Goal: Task Accomplishment & Management: Manage account settings

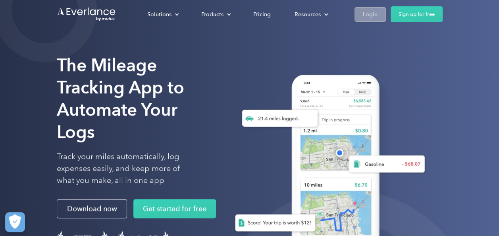
click at [369, 15] on div "Login" at bounding box center [370, 15] width 15 height 10
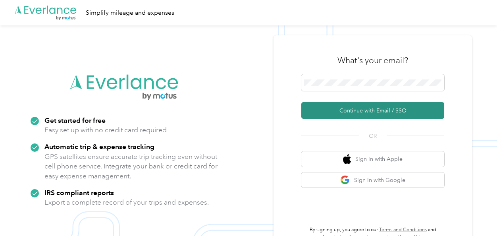
click at [355, 113] on button "Continue with Email / SSO" at bounding box center [372, 110] width 143 height 17
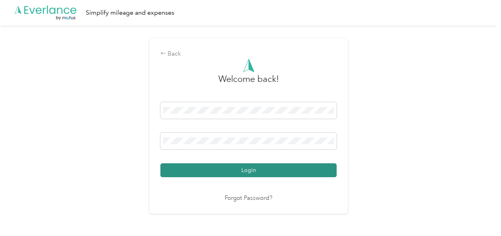
click at [297, 171] on button "Login" at bounding box center [248, 170] width 176 height 14
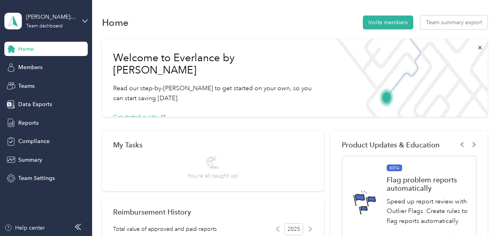
click at [58, 31] on div "[PERSON_NAME] team Team dashboard" at bounding box center [45, 21] width 83 height 28
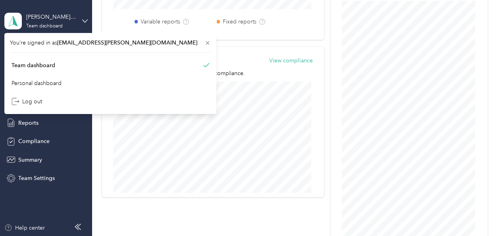
scroll to position [397, 0]
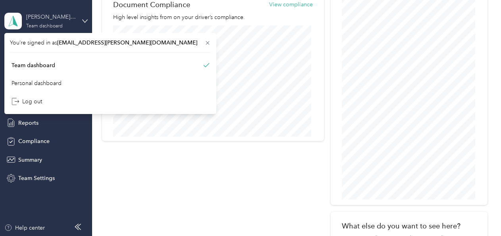
click at [57, 28] on div "Team dashboard" at bounding box center [44, 26] width 36 height 5
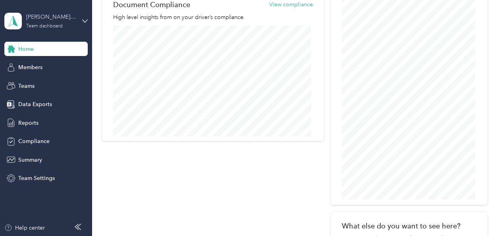
click at [57, 28] on div "Team dashboard" at bounding box center [44, 26] width 36 height 5
click at [52, 84] on div "Personal dashboard" at bounding box center [110, 83] width 201 height 14
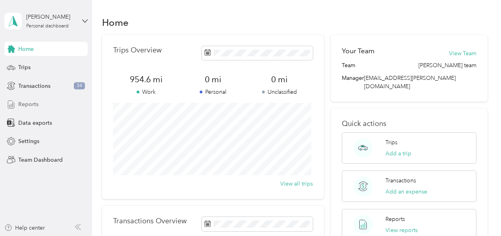
click at [21, 109] on div "Reports" at bounding box center [45, 104] width 83 height 14
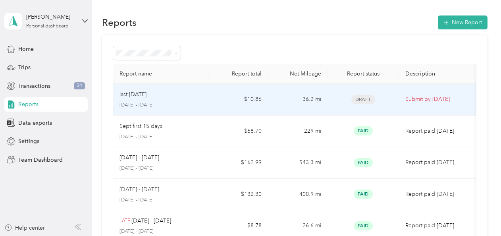
click at [149, 103] on p "[DATE] - [DATE]" at bounding box center [160, 105] width 83 height 7
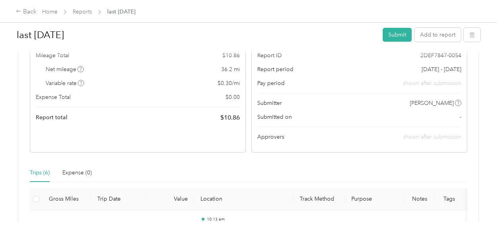
scroll to position [119, 0]
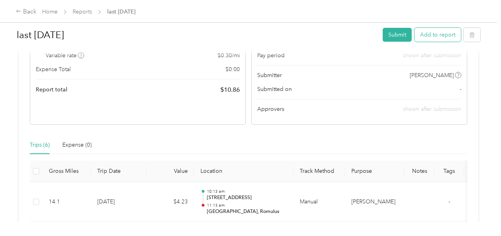
click at [443, 38] on button "Add to report" at bounding box center [437, 35] width 46 height 14
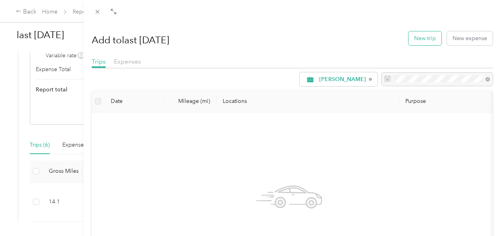
click at [412, 38] on button "New trip" at bounding box center [424, 38] width 33 height 14
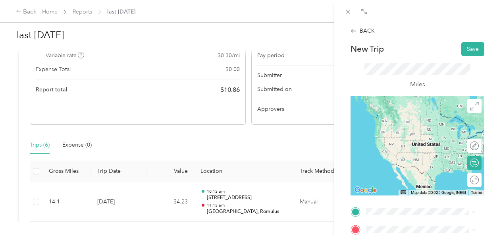
click at [421, 151] on li "[GEOGRAPHIC_DATA][STREET_ADDRESS][US_STATE][GEOGRAPHIC_DATA]" at bounding box center [420, 135] width 115 height 29
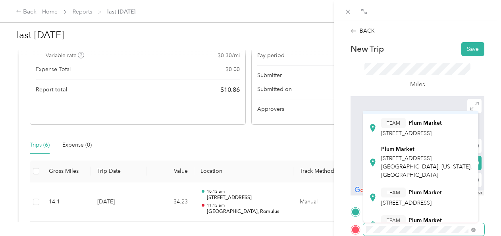
scroll to position [159, 0]
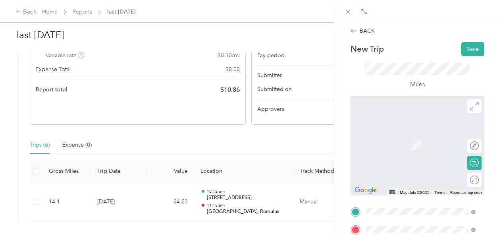
click at [417, 178] on div "Plum Market [STREET_ADDRESS][GEOGRAPHIC_DATA][US_STATE], [GEOGRAPHIC_DATA]" at bounding box center [427, 161] width 92 height 33
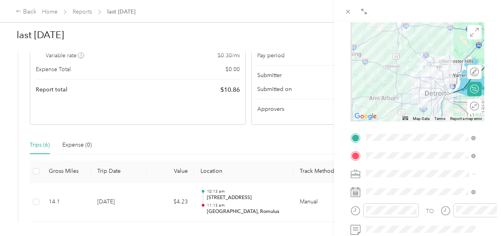
scroll to position [119, 0]
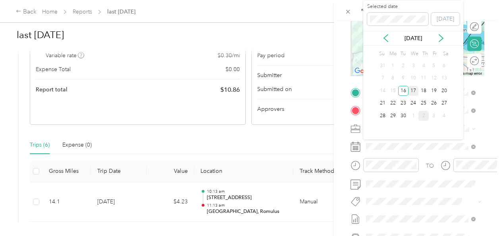
click at [413, 93] on div "17" at bounding box center [413, 91] width 10 height 10
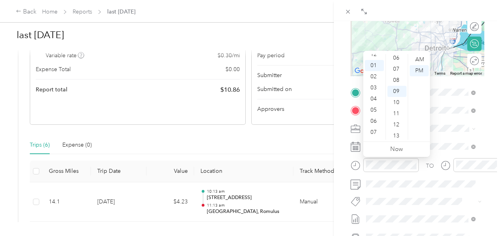
scroll to position [0, 0]
click at [377, 60] on div "12" at bounding box center [374, 59] width 19 height 11
click at [446, 192] on div "TO Add photo" at bounding box center [417, 182] width 134 height 192
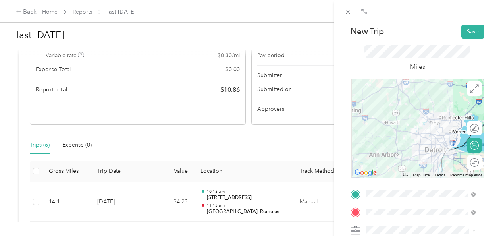
scroll to position [0, 0]
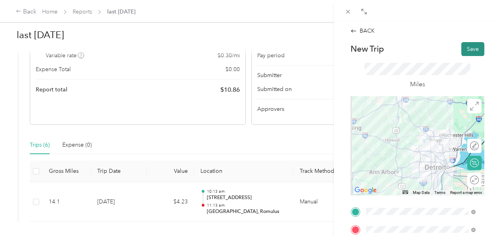
click at [467, 49] on button "Save" at bounding box center [472, 49] width 23 height 14
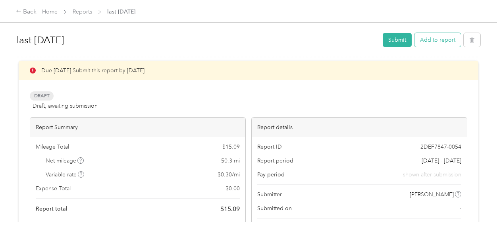
click at [447, 42] on button "Add to report" at bounding box center [437, 40] width 46 height 14
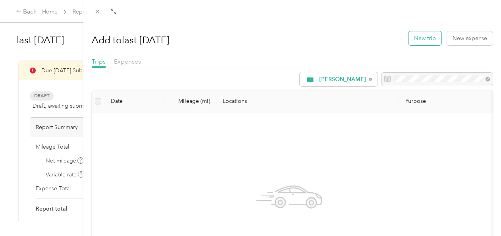
click at [414, 38] on button "New trip" at bounding box center [424, 38] width 33 height 14
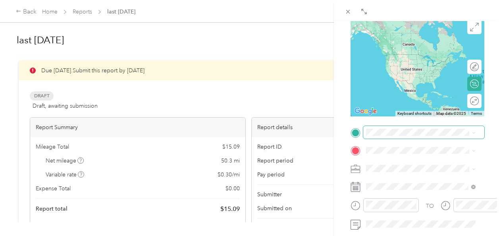
scroll to position [79, 0]
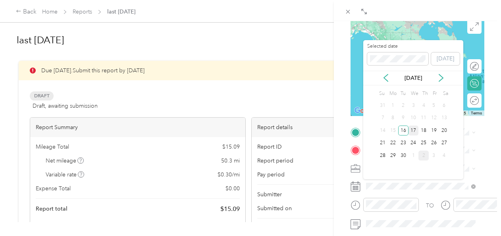
click at [413, 129] on div "17" at bounding box center [413, 130] width 10 height 10
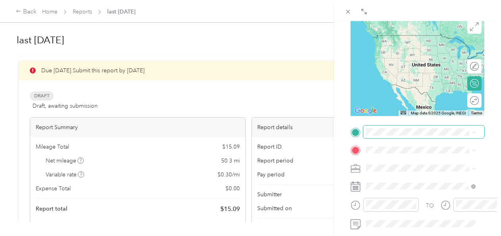
click at [396, 136] on span at bounding box center [423, 131] width 121 height 13
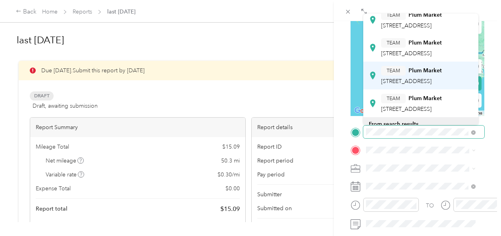
scroll to position [198, 0]
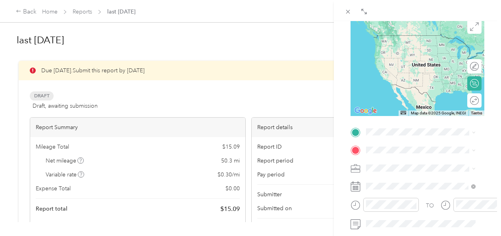
click at [413, 65] on div "TEAM Plum Market [STREET_ADDRESS]" at bounding box center [411, 55] width 61 height 19
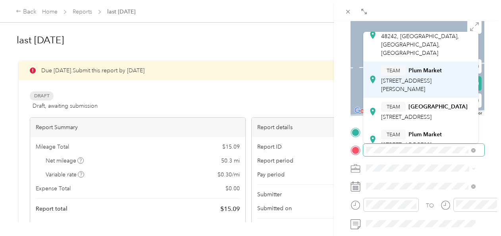
scroll to position [79, 0]
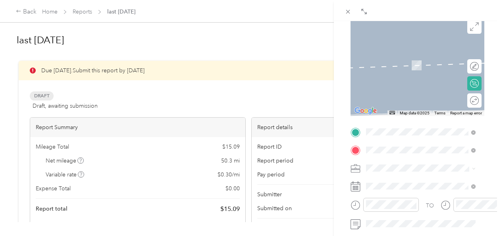
click at [409, 133] on div "TEAM Plum Market [STREET_ADDRESS]" at bounding box center [411, 126] width 61 height 19
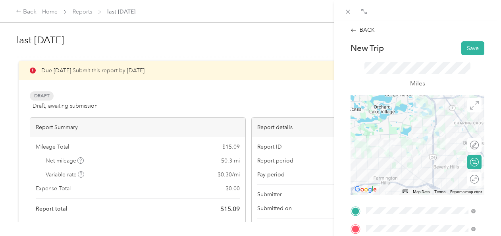
scroll to position [0, 0]
click at [463, 55] on button "Save" at bounding box center [472, 49] width 23 height 14
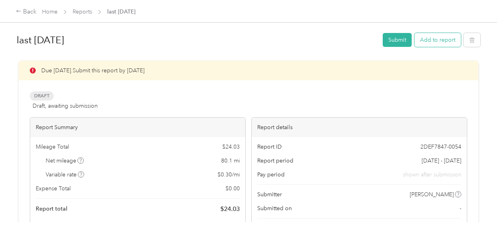
click at [427, 44] on button "Add to report" at bounding box center [437, 40] width 46 height 14
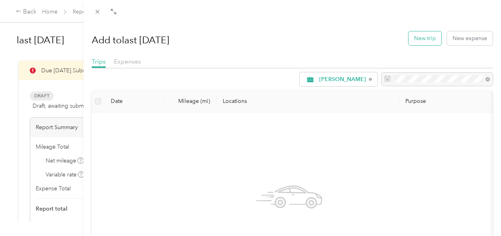
click at [416, 41] on button "New trip" at bounding box center [424, 38] width 33 height 14
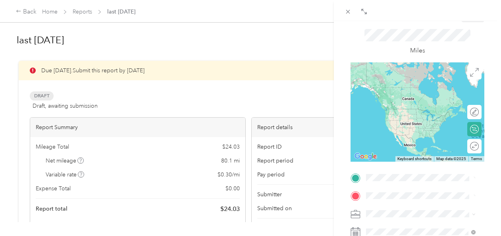
scroll to position [79, 0]
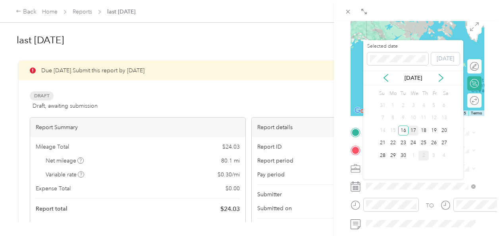
click at [415, 132] on div "17" at bounding box center [413, 130] width 10 height 10
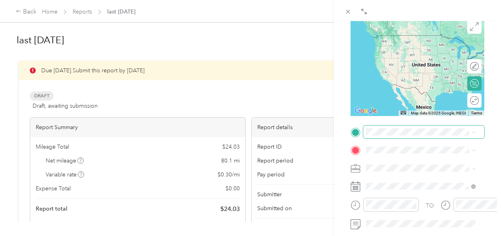
click at [399, 137] on span at bounding box center [423, 131] width 121 height 13
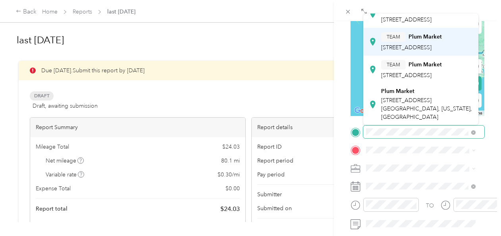
scroll to position [159, 0]
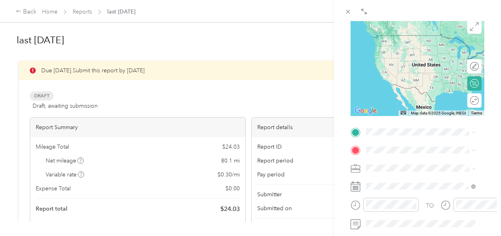
click at [430, 39] on div "TEAM Plum Market [STREET_ADDRESS]" at bounding box center [411, 28] width 61 height 19
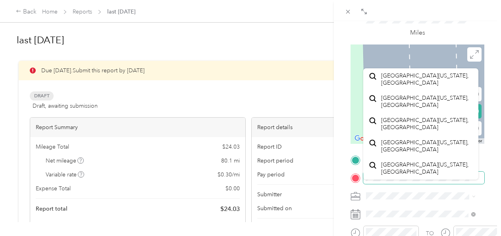
scroll to position [40, 0]
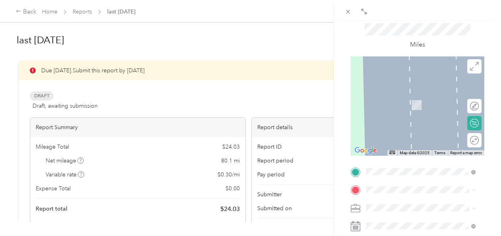
click at [407, 139] on div "TEAM Zerbos Market & Bistro [STREET_ADDRESS]" at bounding box center [425, 129] width 88 height 19
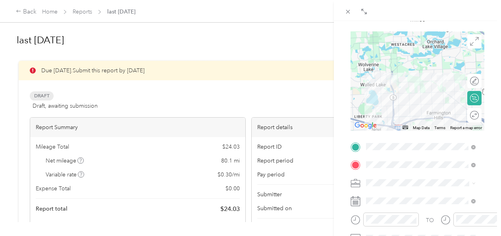
scroll to position [0, 0]
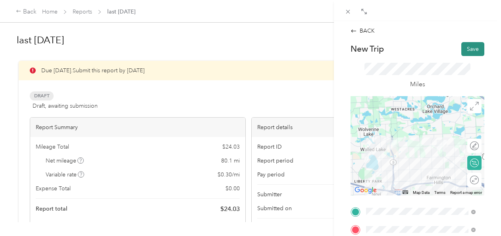
click at [466, 53] on button "Save" at bounding box center [472, 49] width 23 height 14
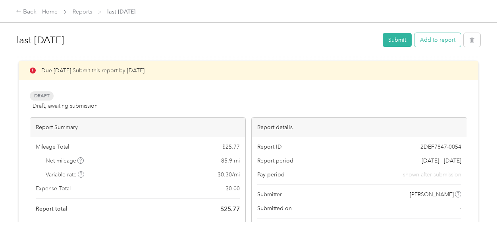
click at [432, 41] on button "Add to report" at bounding box center [437, 40] width 46 height 14
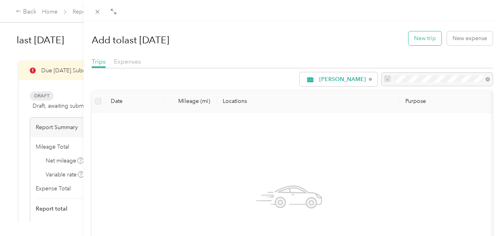
click at [412, 40] on button "New trip" at bounding box center [424, 38] width 33 height 14
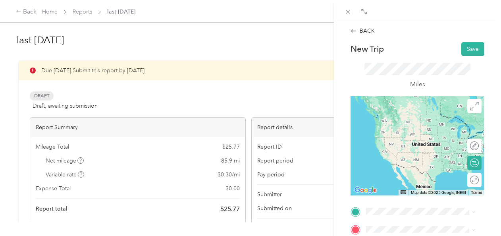
click at [429, 127] on span "[STREET_ADDRESS]" at bounding box center [406, 125] width 50 height 7
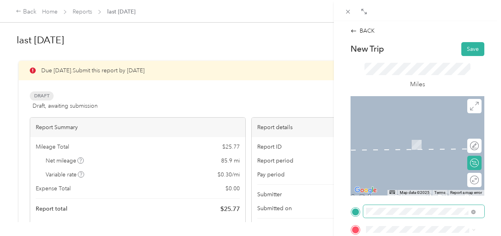
click at [390, 215] on span at bounding box center [423, 211] width 121 height 13
click at [418, 161] on div "TEAM Zerbos Market & Bistro [STREET_ADDRESS]" at bounding box center [425, 151] width 88 height 19
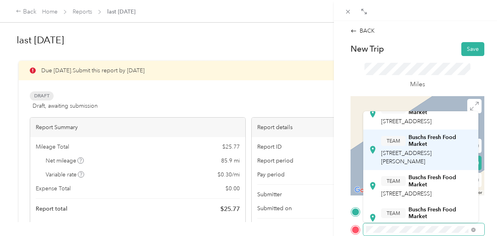
scroll to position [40, 0]
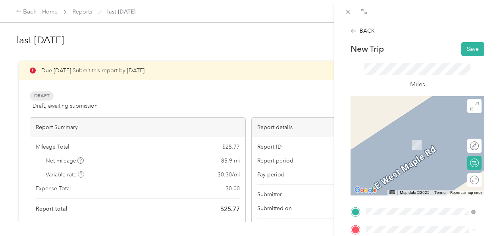
click at [423, 186] on div "TEAM Buschs Fresh Food Market [STREET_ADDRESS]" at bounding box center [427, 174] width 92 height 24
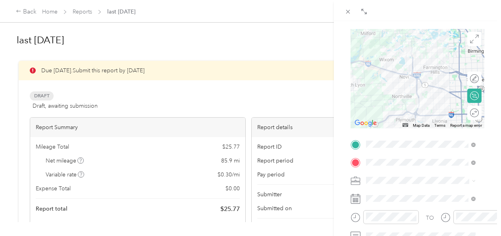
scroll to position [79, 0]
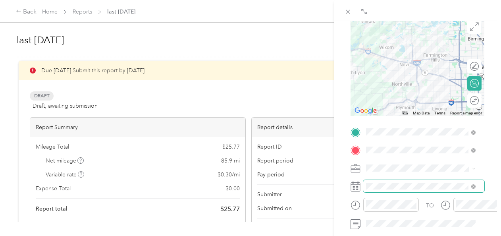
click at [402, 192] on span at bounding box center [423, 186] width 121 height 13
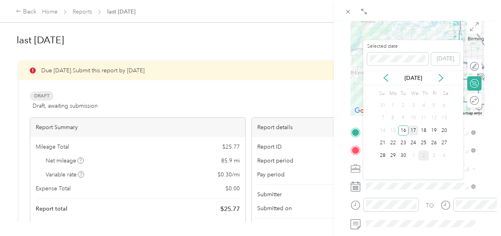
click at [412, 127] on div "17" at bounding box center [413, 130] width 10 height 10
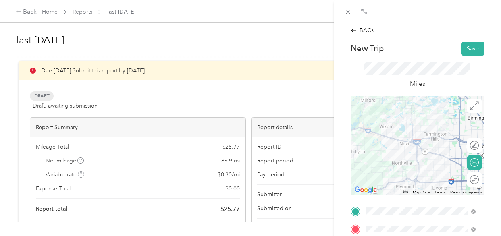
scroll to position [0, 0]
click at [468, 52] on button "Save" at bounding box center [472, 49] width 23 height 14
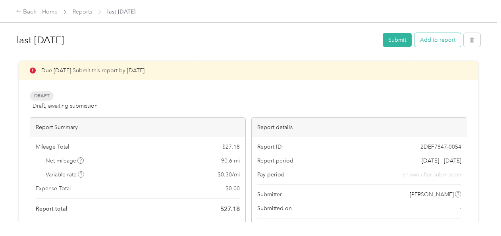
click at [439, 39] on button "Add to report" at bounding box center [437, 40] width 46 height 14
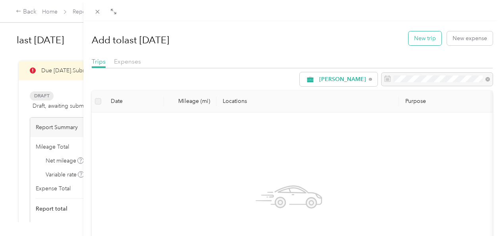
click at [428, 39] on button "New trip" at bounding box center [424, 38] width 33 height 14
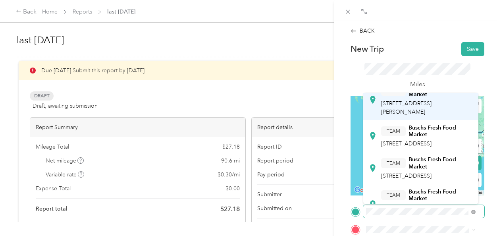
scroll to position [79, 0]
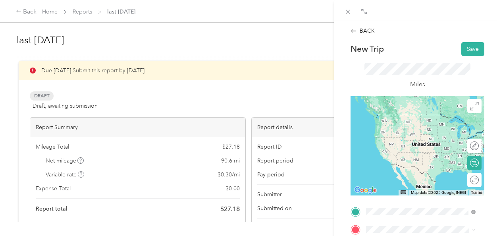
click at [422, 129] on span "[STREET_ADDRESS]" at bounding box center [406, 126] width 50 height 7
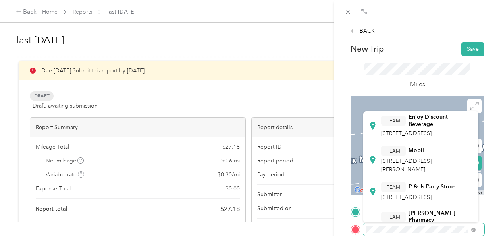
scroll to position [2, 0]
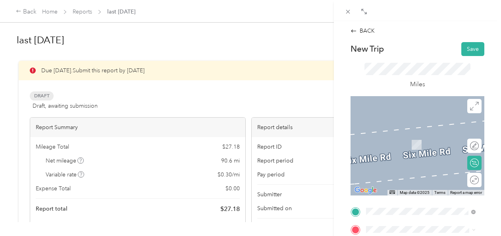
click at [413, 217] on div "Żębocin Powiat Proszowicki, [GEOGRAPHIC_DATA], [GEOGRAPHIC_DATA]" at bounding box center [420, 222] width 104 height 31
click at [445, 151] on div "TEAM Zerbos Health Food [STREET_ADDRESS]" at bounding box center [420, 141] width 79 height 19
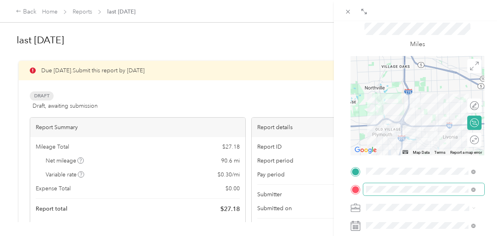
scroll to position [79, 0]
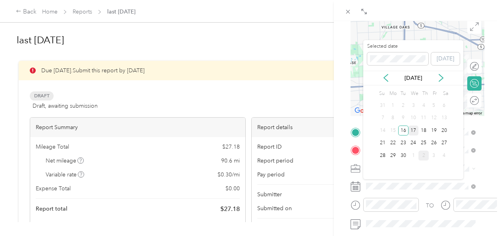
click at [411, 129] on div "17" at bounding box center [413, 130] width 10 height 10
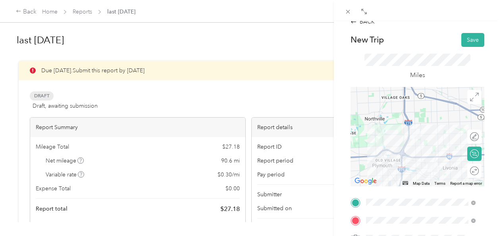
scroll to position [0, 0]
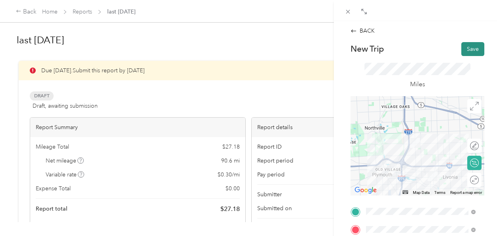
click at [470, 47] on button "Save" at bounding box center [472, 49] width 23 height 14
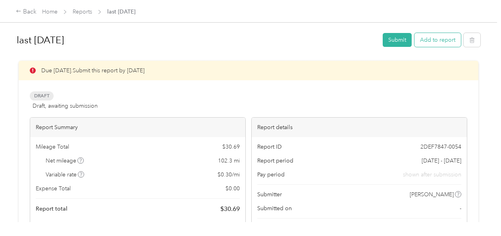
click at [424, 40] on button "Add to report" at bounding box center [437, 40] width 46 height 14
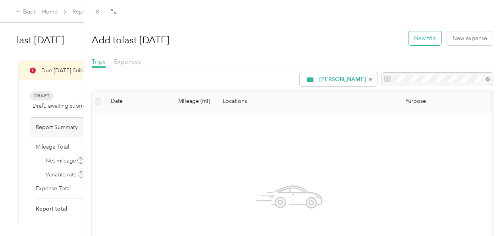
click at [414, 39] on button "New trip" at bounding box center [424, 38] width 33 height 14
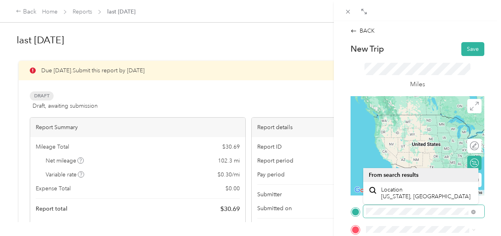
click at [340, 213] on div "BACK New Trip Save This trip cannot be edited because it is either under review…" at bounding box center [417, 139] width 167 height 236
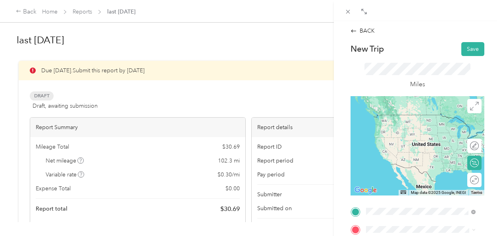
click at [420, 133] on div "TEAM Zerbos Health Food [STREET_ADDRESS]" at bounding box center [420, 123] width 79 height 19
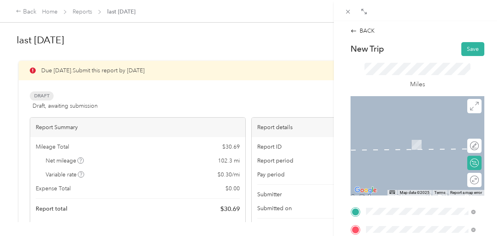
click at [412, 154] on div "Home [STREET_ADDRESS][PERSON_NAME]" at bounding box center [420, 144] width 104 height 28
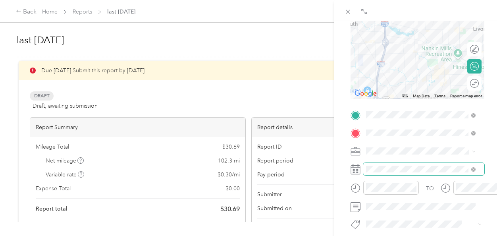
scroll to position [119, 0]
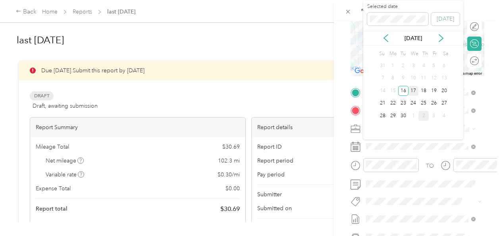
click at [416, 91] on div "17" at bounding box center [413, 91] width 10 height 10
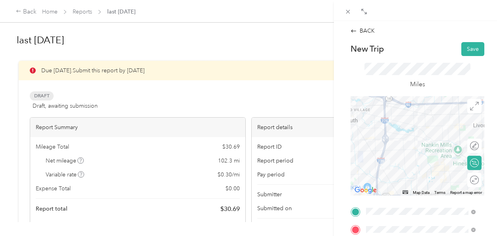
scroll to position [0, 0]
click at [470, 48] on button "Save" at bounding box center [472, 49] width 23 height 14
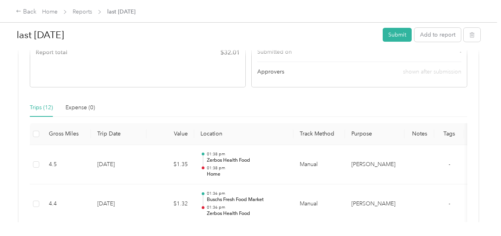
scroll to position [159, 0]
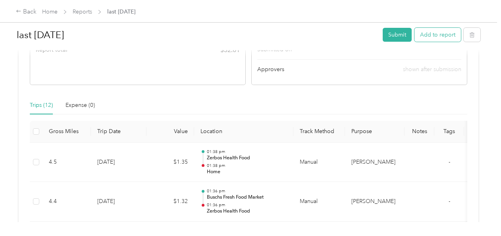
click at [431, 36] on button "Add to report" at bounding box center [437, 35] width 46 height 14
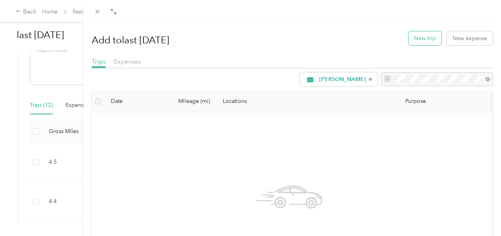
click at [416, 38] on button "New trip" at bounding box center [424, 38] width 33 height 14
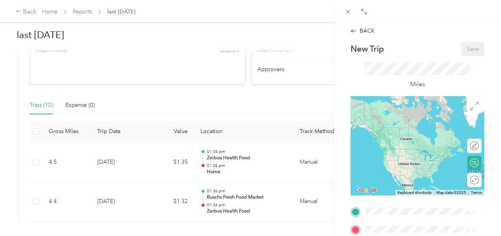
click at [398, 128] on span "[STREET_ADDRESS][PERSON_NAME]" at bounding box center [406, 130] width 50 height 15
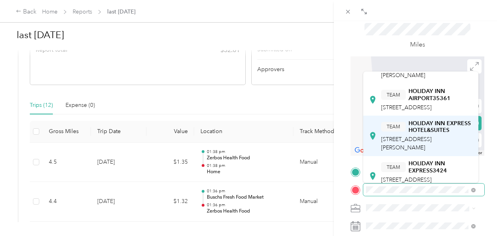
scroll to position [278, 0]
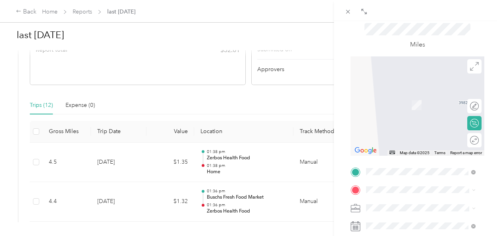
click at [407, 94] on span "[STREET_ADDRESS][US_STATE]" at bounding box center [420, 90] width 79 height 7
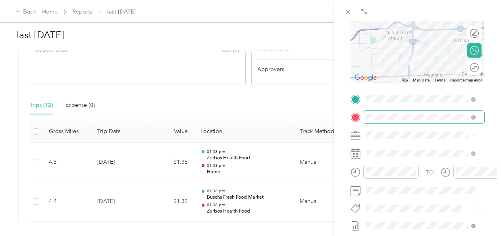
scroll to position [119, 0]
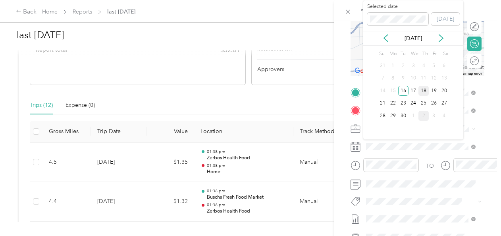
click at [427, 93] on div "18" at bounding box center [423, 91] width 10 height 10
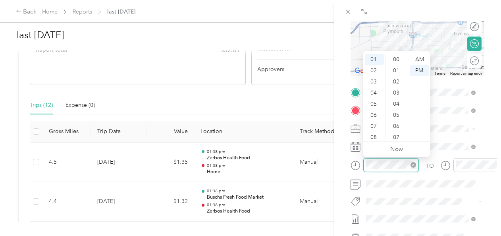
scroll to position [455, 0]
click at [374, 129] on div "07" at bounding box center [374, 126] width 19 height 11
click at [419, 60] on div "AM" at bounding box center [418, 59] width 19 height 11
click at [391, 149] on link "Now" at bounding box center [396, 149] width 13 height 8
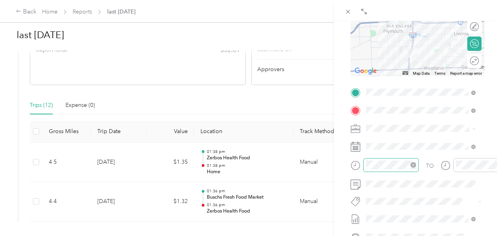
click at [387, 170] on div at bounding box center [391, 165] width 56 height 14
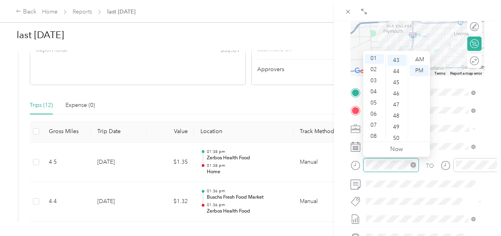
scroll to position [478, 0]
click at [376, 127] on div "07" at bounding box center [374, 126] width 19 height 11
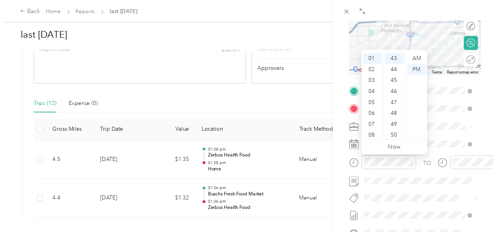
scroll to position [48, 0]
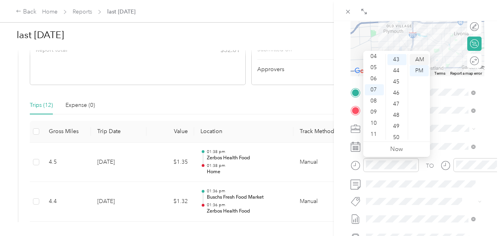
click at [419, 60] on div "AM" at bounding box center [418, 59] width 19 height 11
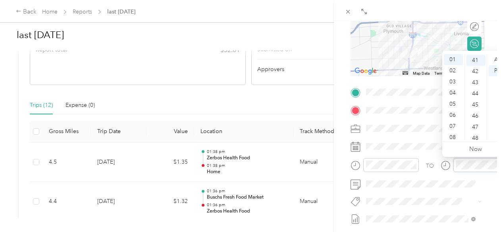
scroll to position [455, 0]
click at [449, 127] on div "07" at bounding box center [452, 126] width 19 height 11
click at [496, 63] on div "AM" at bounding box center [497, 59] width 19 height 11
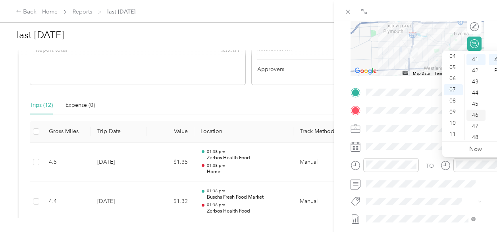
click at [476, 114] on div "46" at bounding box center [475, 114] width 19 height 11
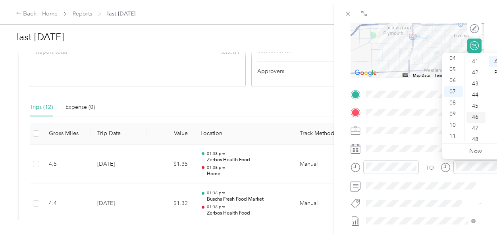
scroll to position [511, 0]
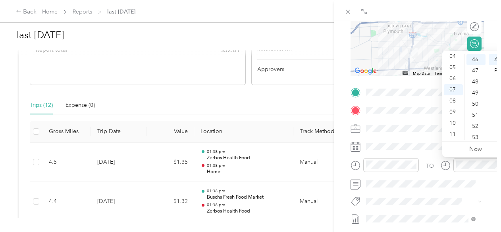
click at [436, 190] on div "TO Add photo" at bounding box center [417, 182] width 134 height 192
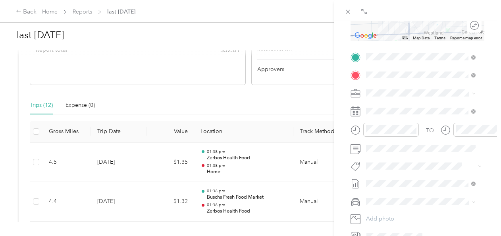
scroll to position [79, 0]
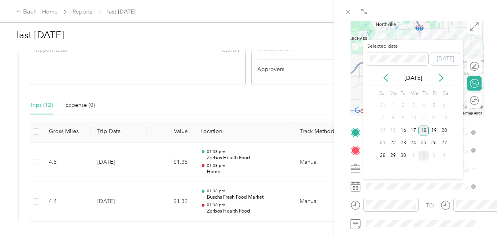
click at [427, 127] on div "18" at bounding box center [423, 130] width 10 height 10
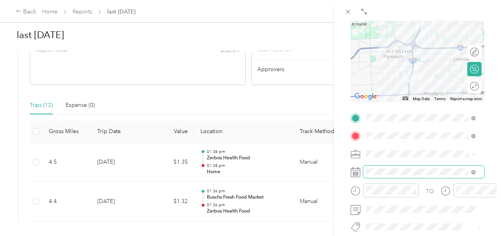
scroll to position [0, 0]
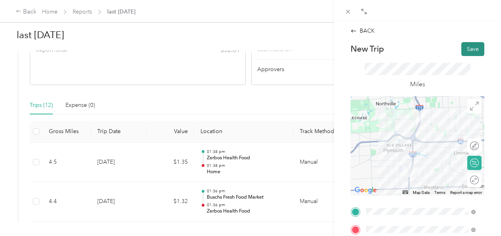
click at [471, 42] on button "Save" at bounding box center [472, 49] width 23 height 14
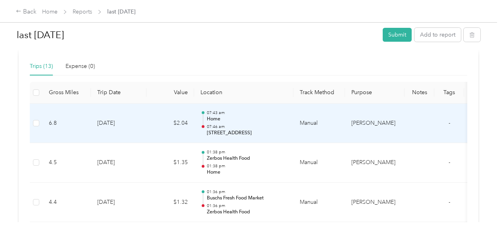
scroll to position [119, 0]
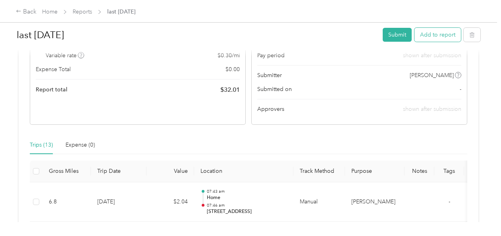
click at [430, 36] on button "Add to report" at bounding box center [437, 35] width 46 height 14
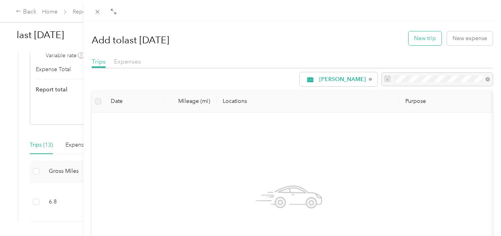
click at [418, 40] on button "New trip" at bounding box center [424, 38] width 33 height 14
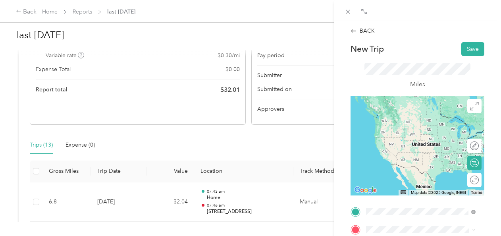
click at [425, 118] on span "[STREET_ADDRESS][US_STATE]" at bounding box center [420, 114] width 79 height 7
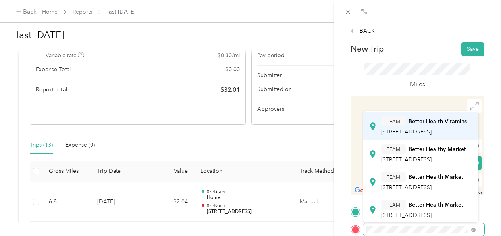
scroll to position [159, 0]
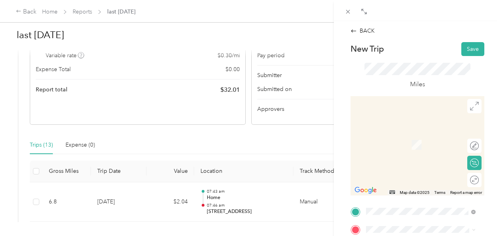
click at [419, 137] on div "TEAM Better Health Market [STREET_ADDRESS]" at bounding box center [422, 127] width 82 height 19
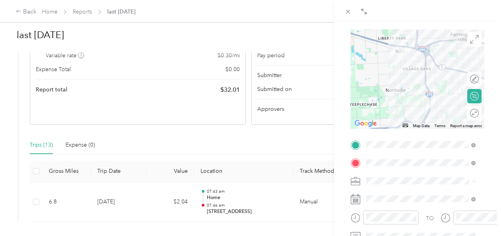
scroll to position [79, 0]
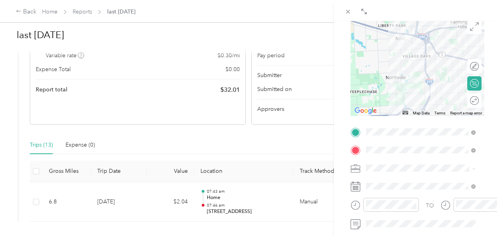
click at [357, 186] on rect at bounding box center [357, 186] width 1 height 1
click at [365, 185] on span at bounding box center [423, 186] width 121 height 13
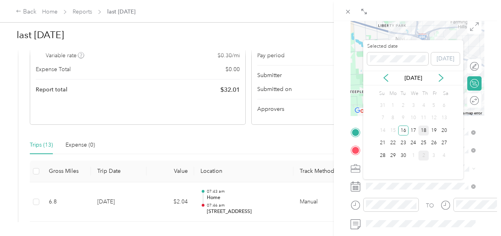
click at [422, 129] on div "18" at bounding box center [423, 130] width 10 height 10
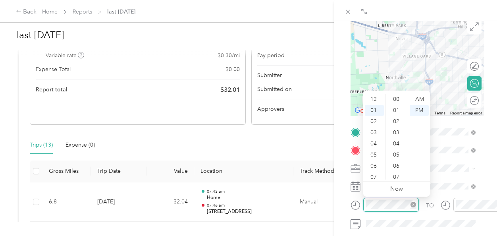
scroll to position [511, 0]
click at [375, 172] on div "08" at bounding box center [374, 176] width 19 height 11
click at [421, 98] on div "AM" at bounding box center [418, 99] width 19 height 11
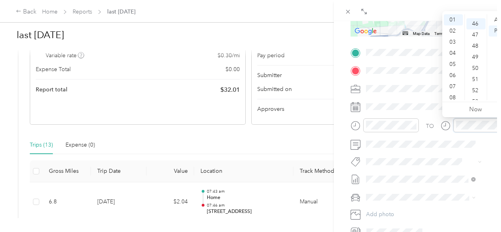
scroll to position [511, 0]
click at [455, 96] on div "08" at bounding box center [452, 97] width 19 height 11
click at [470, 98] on div "53" at bounding box center [475, 97] width 19 height 11
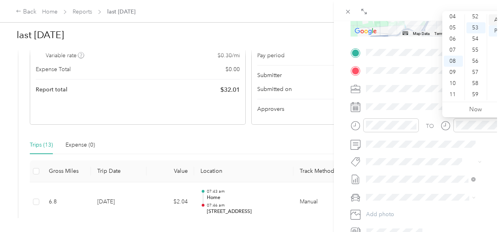
click at [493, 21] on div "AM" at bounding box center [497, 19] width 19 height 11
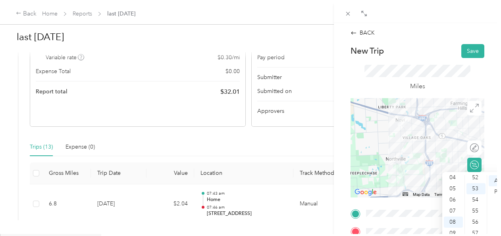
scroll to position [0, 0]
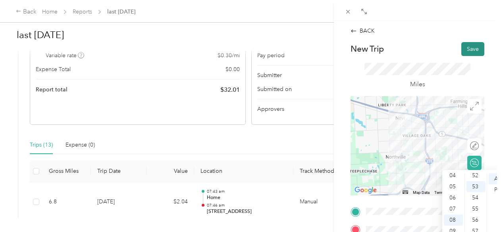
click at [473, 53] on button "Save" at bounding box center [472, 49] width 23 height 14
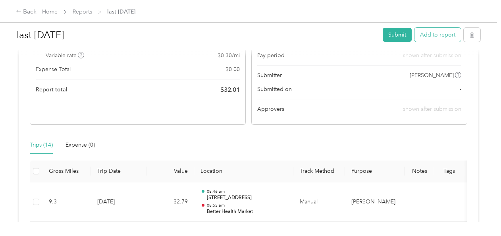
click at [434, 33] on button "Add to report" at bounding box center [437, 35] width 46 height 14
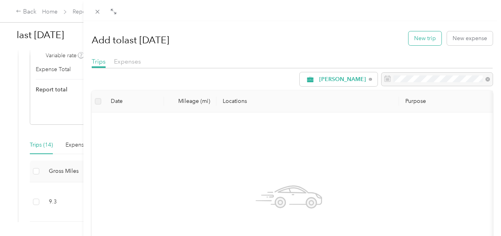
click at [428, 43] on button "New trip" at bounding box center [424, 38] width 33 height 14
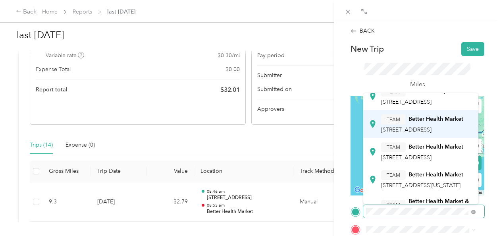
scroll to position [159, 0]
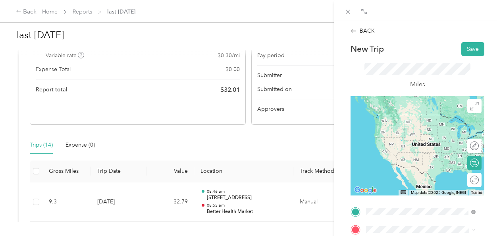
click at [440, 126] on li "TEAM Better Health Market [STREET_ADDRESS]" at bounding box center [420, 112] width 115 height 28
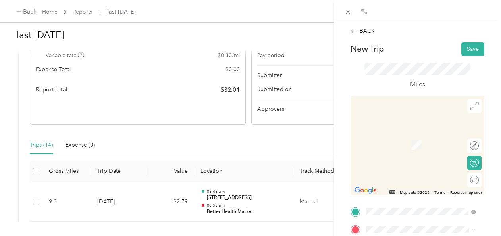
click at [431, 148] on span "[STREET_ADDRESS][PERSON_NAME]" at bounding box center [406, 148] width 50 height 15
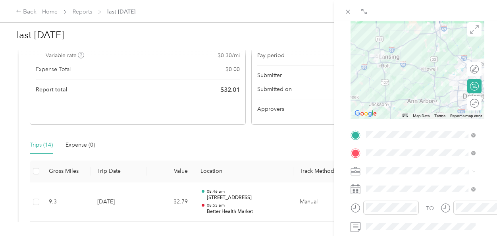
scroll to position [79, 0]
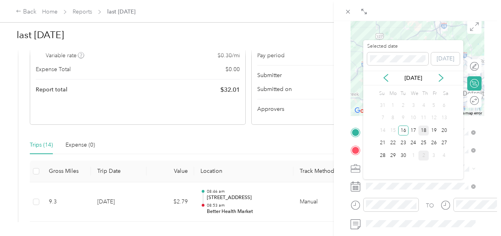
click at [419, 132] on div "18" at bounding box center [423, 130] width 10 height 10
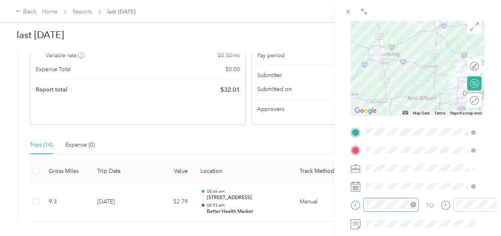
click at [369, 209] on div at bounding box center [391, 205] width 56 height 14
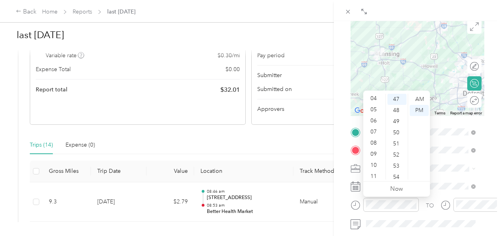
scroll to position [48, 0]
click at [373, 163] on div "10" at bounding box center [374, 162] width 19 height 11
click at [408, 99] on ul "AM PM" at bounding box center [418, 137] width 22 height 86
click at [401, 103] on div "30" at bounding box center [396, 100] width 19 height 11
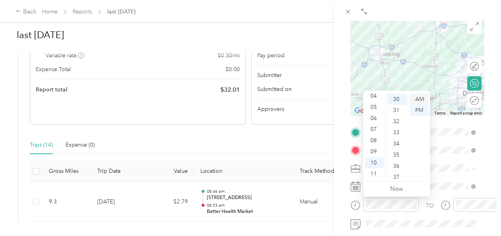
click at [416, 97] on div "AM" at bounding box center [418, 99] width 19 height 11
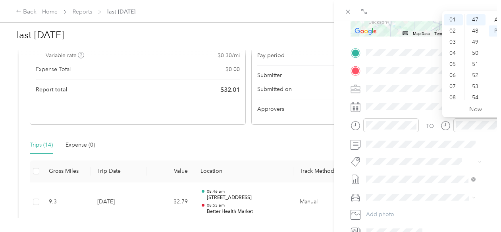
scroll to position [0, 0]
click at [464, 98] on ul "00 01 02 03 04 05 06 07 08 09 10 11 12 13 14 15 16 17 18 19 20 21 22 23 24 25 2…" at bounding box center [475, 57] width 22 height 86
click at [465, 98] on ul "00 01 02 03 04 05 06 07 08 09 10 11 12 13 14 15 16 17 18 19 20 21 22 23 24 25 2…" at bounding box center [475, 57] width 22 height 86
drag, startPoint x: 465, startPoint y: 98, endPoint x: 460, endPoint y: 98, distance: 5.2
click at [460, 98] on div "07" at bounding box center [452, 97] width 19 height 11
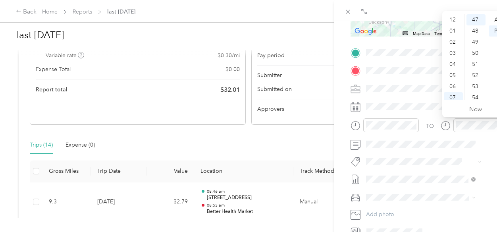
scroll to position [48, 0]
click at [454, 84] on div "10" at bounding box center [452, 83] width 19 height 11
click at [498, 17] on div "AM" at bounding box center [497, 19] width 19 height 11
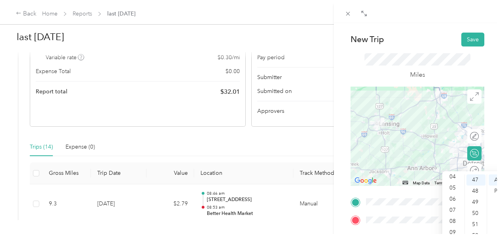
scroll to position [0, 0]
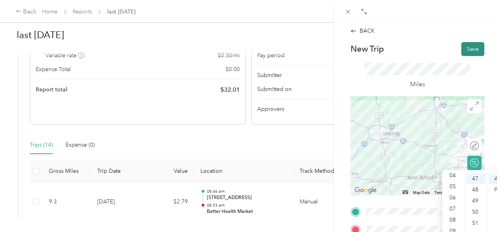
click at [470, 45] on button "Save" at bounding box center [472, 49] width 23 height 14
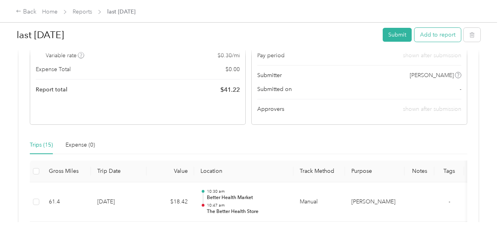
click at [432, 36] on button "Add to report" at bounding box center [437, 35] width 46 height 14
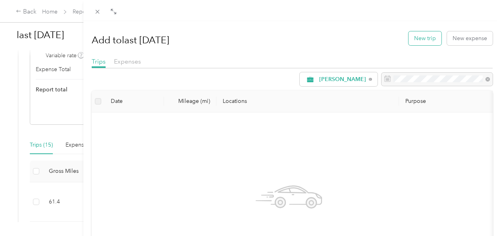
click at [427, 42] on button "New trip" at bounding box center [424, 38] width 33 height 14
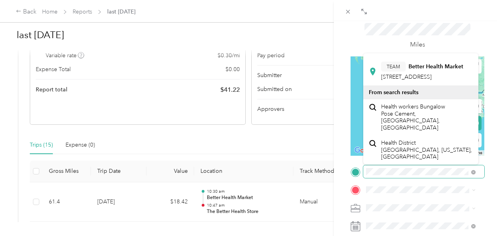
scroll to position [329, 0]
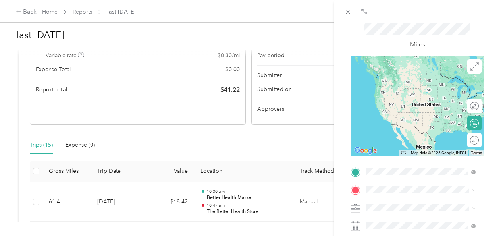
click at [431, 92] on span "[STREET_ADDRESS][PERSON_NAME]" at bounding box center [406, 93] width 50 height 15
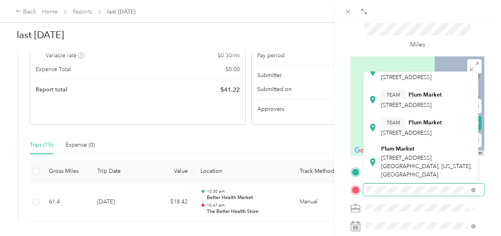
scroll to position [79, 0]
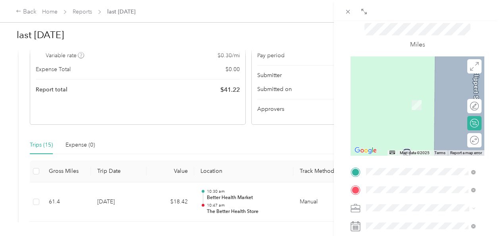
click at [431, 129] on div "TEAM Plum Market [STREET_ADDRESS]" at bounding box center [411, 138] width 61 height 19
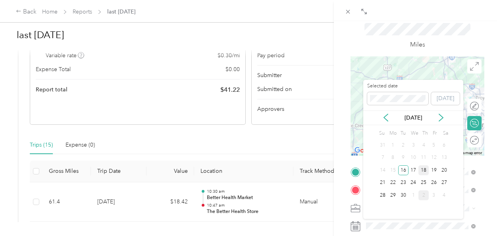
click at [423, 171] on div "18" at bounding box center [423, 170] width 10 height 10
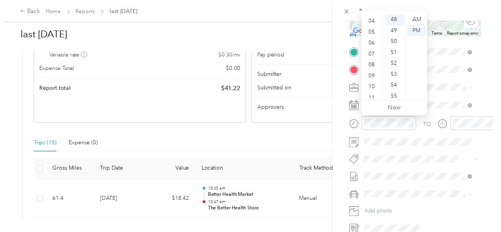
scroll to position [48, 0]
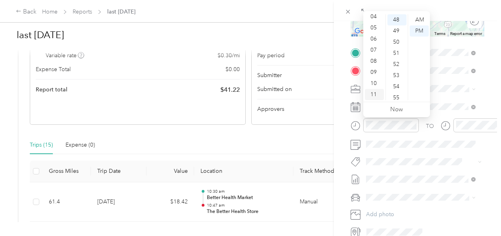
click at [377, 97] on div "11" at bounding box center [374, 94] width 19 height 11
click at [420, 19] on div "AM" at bounding box center [418, 19] width 19 height 11
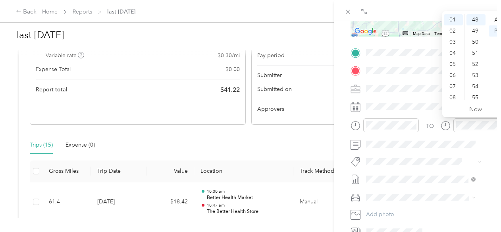
scroll to position [0, 0]
click at [456, 21] on div "12" at bounding box center [452, 19] width 19 height 11
click at [478, 24] on div "37" at bounding box center [475, 24] width 19 height 11
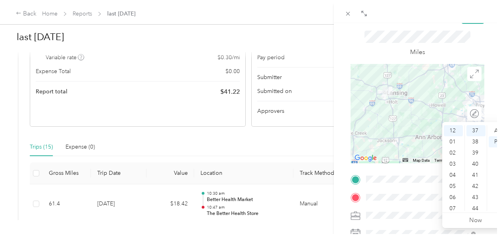
scroll to position [25, 0]
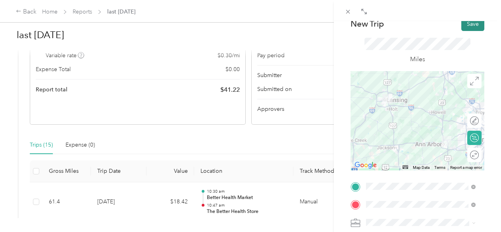
click at [466, 28] on button "Save" at bounding box center [472, 24] width 23 height 14
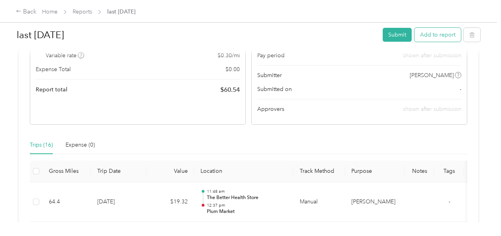
click at [429, 36] on button "Add to report" at bounding box center [437, 35] width 46 height 14
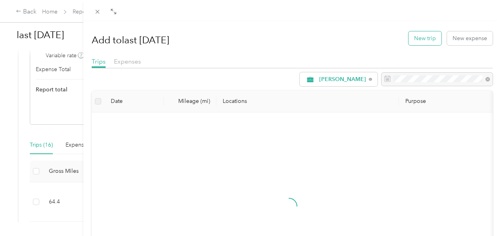
click at [431, 42] on button "New trip" at bounding box center [424, 38] width 33 height 14
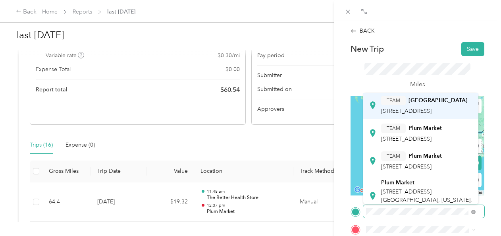
scroll to position [119, 0]
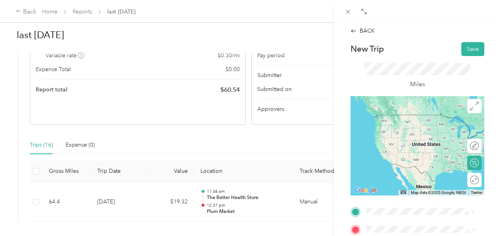
click at [439, 124] on div "TEAM Plum Market [STREET_ADDRESS]" at bounding box center [411, 120] width 61 height 19
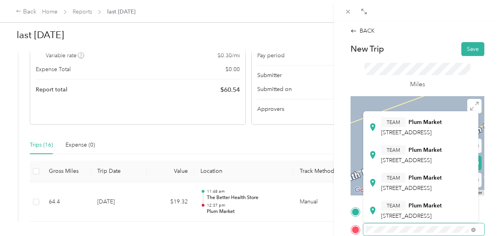
scroll to position [238, 0]
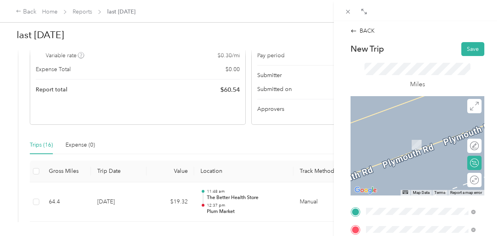
click at [441, 155] on div "TEAM Plum Market [STREET_ADDRESS]" at bounding box center [411, 144] width 61 height 19
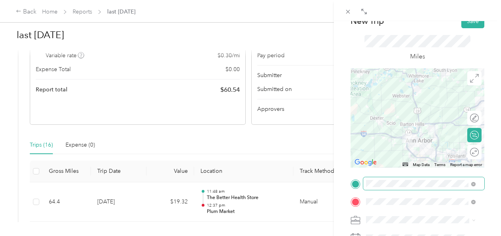
scroll to position [40, 0]
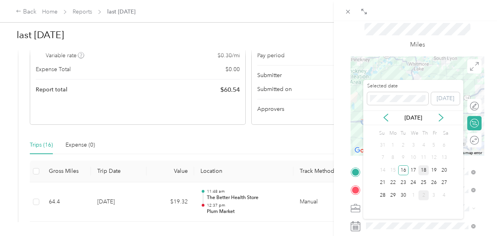
click at [420, 171] on div "18" at bounding box center [423, 170] width 10 height 10
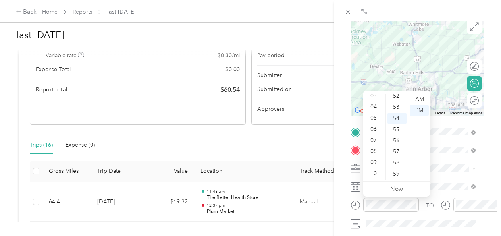
scroll to position [0, 0]
click at [375, 99] on div "12" at bounding box center [374, 99] width 19 height 11
click at [397, 150] on div "57" at bounding box center [396, 151] width 19 height 11
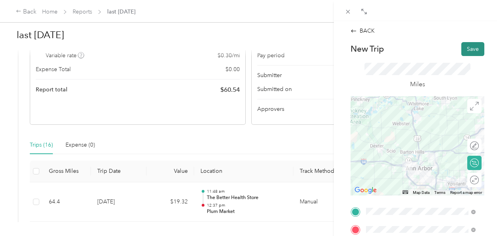
click at [472, 49] on button "Save" at bounding box center [472, 49] width 23 height 14
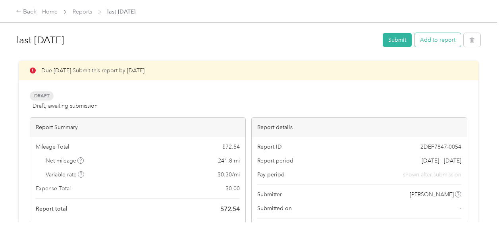
click at [430, 39] on button "Add to report" at bounding box center [437, 40] width 46 height 14
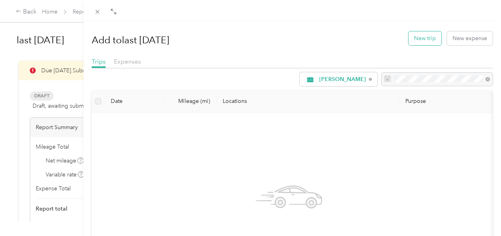
click at [427, 43] on button "New trip" at bounding box center [424, 38] width 33 height 14
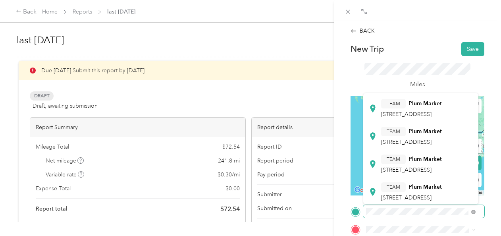
scroll to position [238, 0]
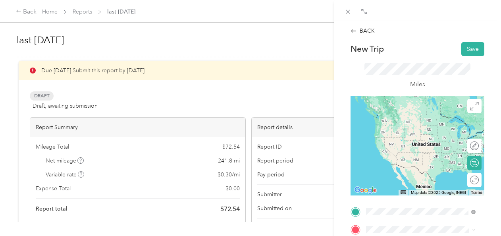
click at [435, 137] on div "TEAM Plum Market [STREET_ADDRESS]" at bounding box center [411, 126] width 61 height 19
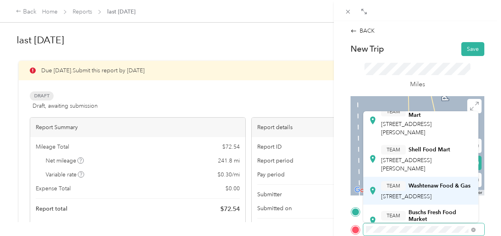
scroll to position [40, 0]
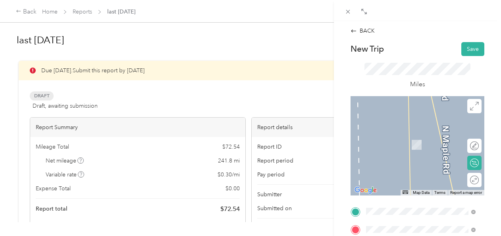
click at [430, 169] on div "TEAM Arbor Farms Market" at bounding box center [420, 164] width 79 height 10
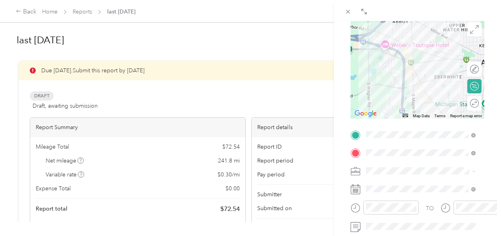
scroll to position [79, 0]
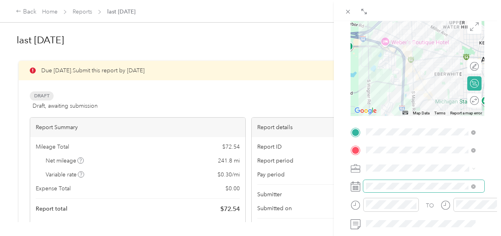
click at [391, 190] on span at bounding box center [423, 186] width 121 height 13
click at [357, 183] on icon at bounding box center [355, 186] width 10 height 10
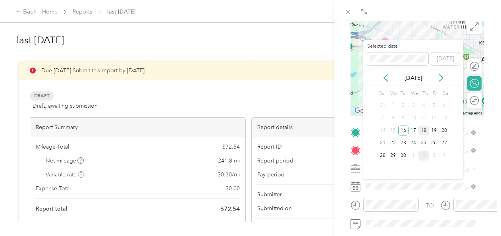
click at [424, 133] on div "18" at bounding box center [423, 130] width 10 height 10
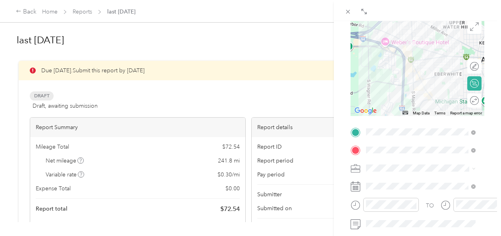
click at [355, 205] on icon at bounding box center [355, 205] width 10 height 10
click at [355, 203] on icon at bounding box center [355, 205] width 10 height 10
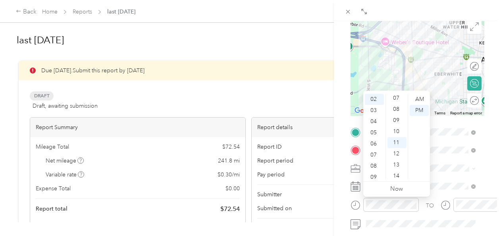
scroll to position [75, 0]
click at [386, 93] on div "12 01 02 03 04 05 06 07 08 09 10 11 00 01 02 03 04 05 06 07 08 09 10 11 12 13 1…" at bounding box center [396, 136] width 67 height 89
click at [376, 112] on div "01" at bounding box center [374, 110] width 19 height 11
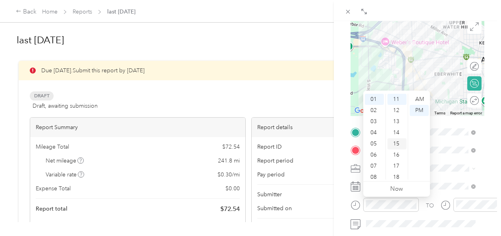
click at [399, 146] on div "15" at bounding box center [396, 143] width 19 height 11
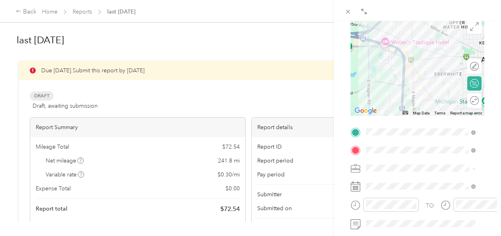
drag, startPoint x: 493, startPoint y: 159, endPoint x: 493, endPoint y: 169, distance: 9.9
click at [493, 169] on div "BACK New Trip Save This trip cannot be edited because it is either under review…" at bounding box center [417, 139] width 167 height 236
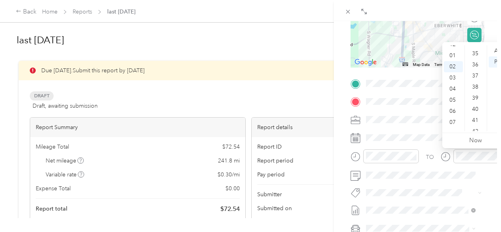
scroll to position [460, 0]
click at [476, 90] on div "45" at bounding box center [475, 90] width 19 height 11
click at [451, 59] on div "01" at bounding box center [452, 61] width 19 height 11
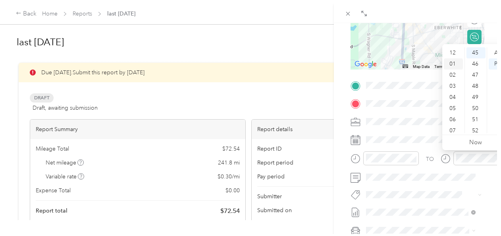
scroll to position [11, 0]
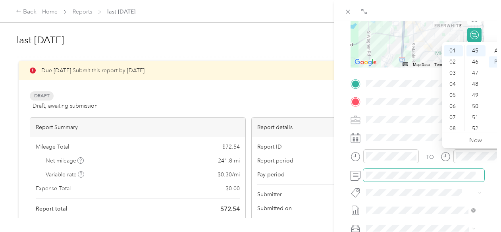
click at [448, 180] on span at bounding box center [423, 175] width 121 height 13
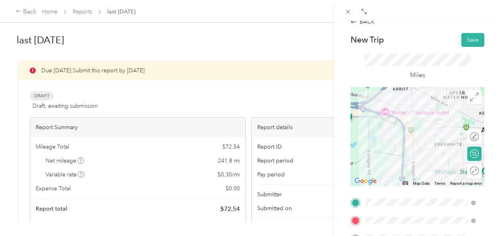
scroll to position [9, 0]
click at [468, 41] on button "Save" at bounding box center [472, 40] width 23 height 14
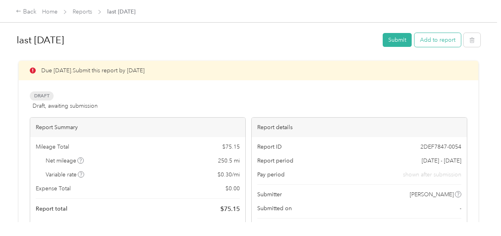
click at [443, 40] on button "Add to report" at bounding box center [437, 40] width 46 height 14
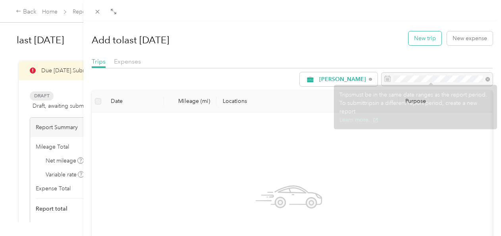
click at [416, 40] on button "New trip" at bounding box center [424, 38] width 33 height 14
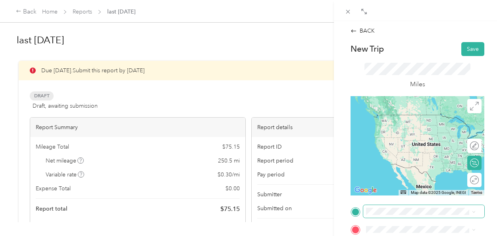
click at [448, 208] on span at bounding box center [423, 211] width 121 height 13
click at [427, 159] on div "TEAM Arbor Farms Market [STREET_ADDRESS]" at bounding box center [420, 150] width 79 height 19
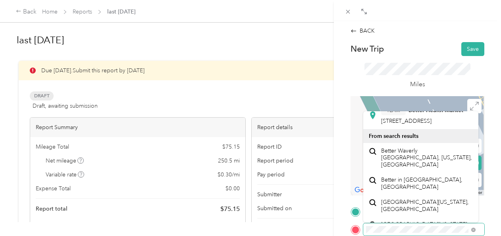
scroll to position [317, 0]
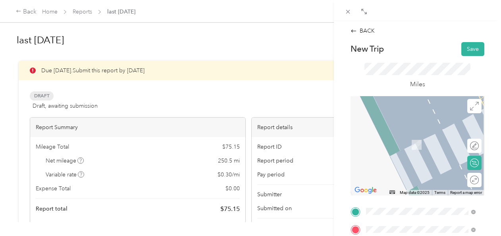
click at [419, 68] on span "[STREET_ADDRESS]" at bounding box center [406, 64] width 50 height 7
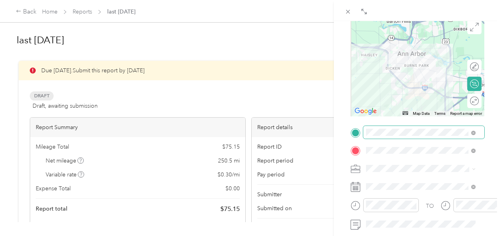
scroll to position [79, 0]
click at [350, 185] on icon at bounding box center [355, 186] width 10 height 10
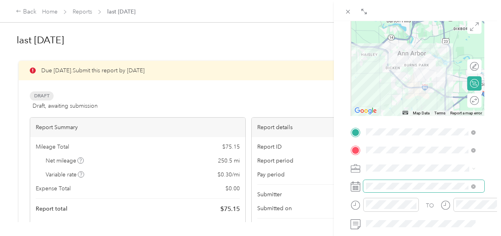
click at [364, 186] on span at bounding box center [423, 186] width 121 height 13
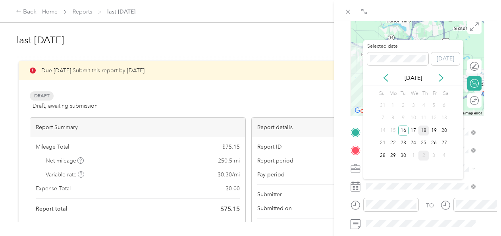
click at [421, 130] on div "18" at bounding box center [423, 130] width 10 height 10
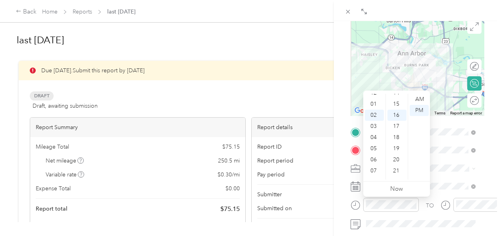
scroll to position [0, 0]
click at [376, 106] on div "01" at bounding box center [374, 110] width 19 height 11
click at [392, 154] on div "45" at bounding box center [396, 151] width 19 height 11
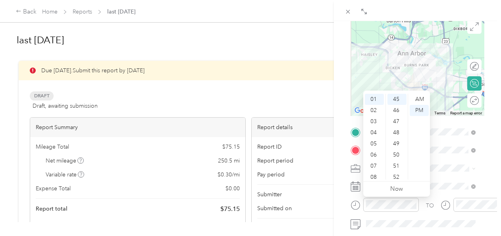
click at [451, 172] on span at bounding box center [423, 167] width 121 height 13
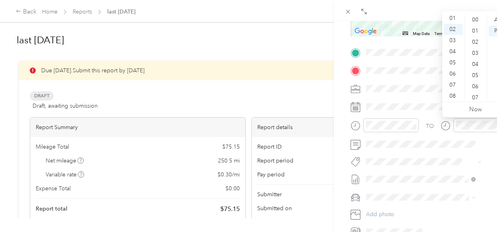
scroll to position [6, 0]
click at [456, 25] on div "01" at bounding box center [452, 24] width 19 height 11
click at [486, 97] on div "12 01 02 03 04 05 06 07 08 09 10 11 00 01 02 03 04 05 06 07 08 09 10 11 12 13 1…" at bounding box center [475, 57] width 67 height 89
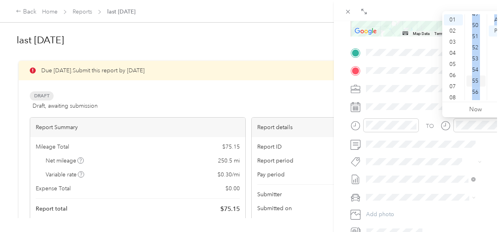
click at [473, 83] on div "55" at bounding box center [475, 80] width 19 height 11
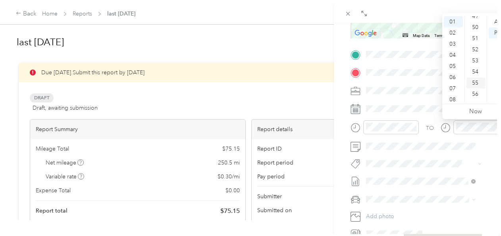
scroll to position [581, 0]
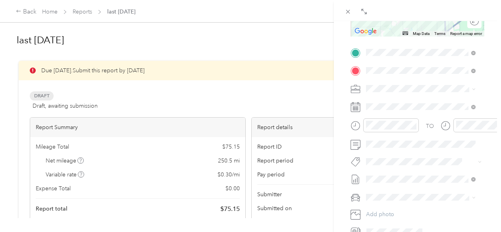
click at [462, 151] on div "TO Add photo" at bounding box center [417, 142] width 134 height 192
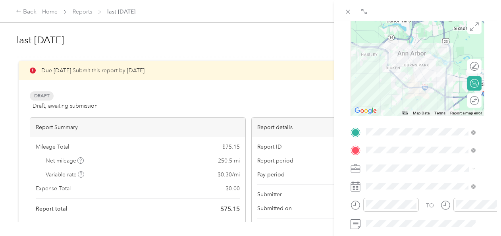
scroll to position [0, 0]
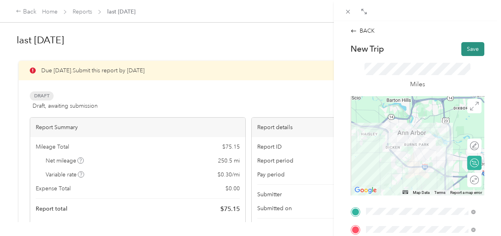
click at [471, 48] on button "Save" at bounding box center [472, 49] width 23 height 14
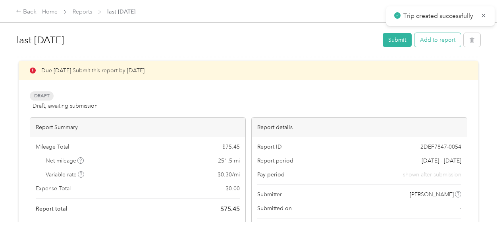
click at [449, 41] on button "Add to report" at bounding box center [437, 40] width 46 height 14
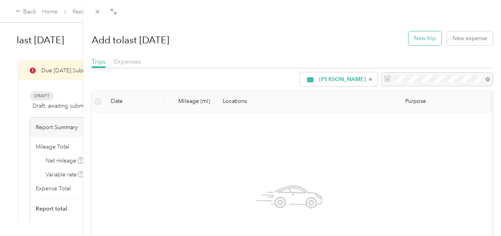
click at [416, 41] on button "New trip" at bounding box center [424, 38] width 33 height 14
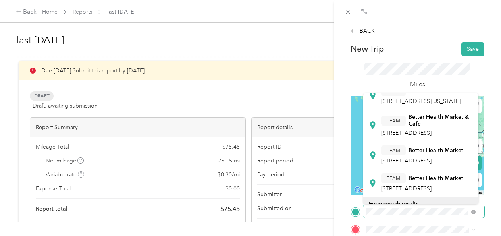
scroll to position [238, 0]
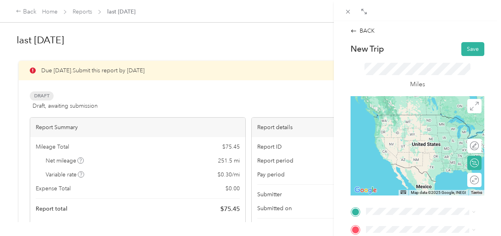
click at [419, 98] on span "[STREET_ADDRESS]" at bounding box center [406, 95] width 50 height 7
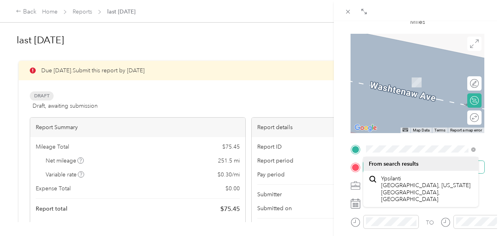
scroll to position [79, 0]
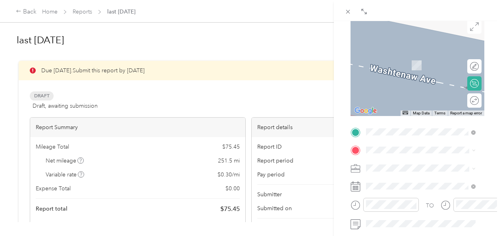
click at [416, 73] on div "TEAM Buschs Fresh Food Market [STREET_ADDRESS]" at bounding box center [427, 61] width 92 height 23
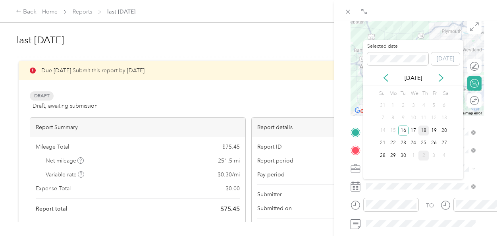
click at [422, 132] on div "18" at bounding box center [423, 130] width 10 height 10
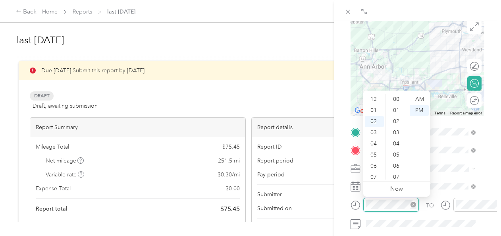
scroll to position [200, 0]
click at [407, 97] on ul "AM PM" at bounding box center [418, 137] width 22 height 86
click at [398, 100] on div "00" at bounding box center [396, 99] width 19 height 11
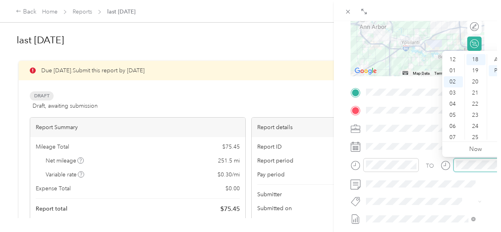
scroll to position [22, 0]
click at [476, 67] on div "10" at bounding box center [475, 65] width 19 height 11
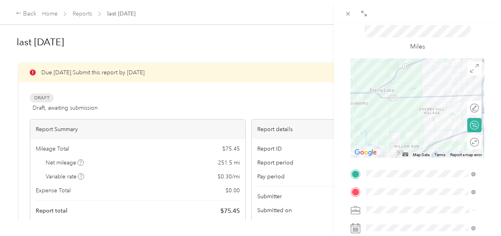
scroll to position [0, 0]
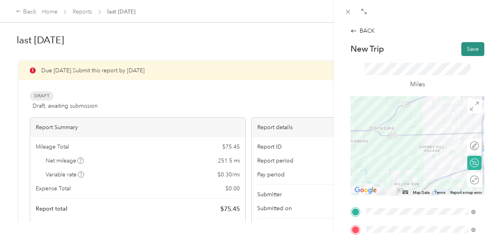
click at [466, 49] on button "Save" at bounding box center [472, 49] width 23 height 14
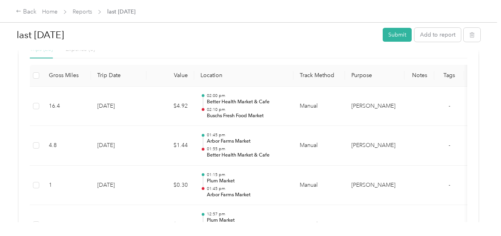
scroll to position [198, 0]
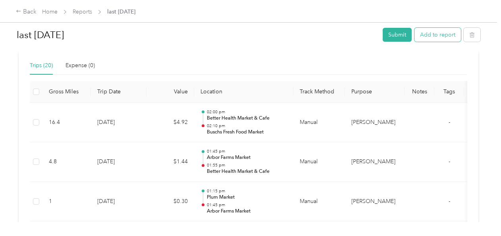
click at [431, 39] on button "Add to report" at bounding box center [437, 35] width 46 height 14
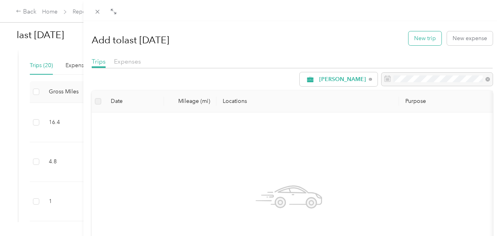
click at [420, 42] on button "New trip" at bounding box center [424, 38] width 33 height 14
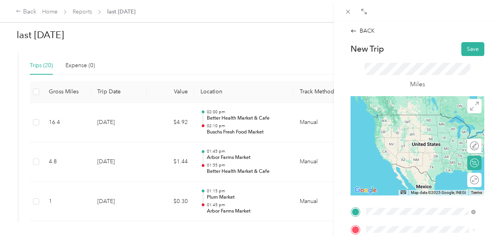
click at [450, 142] on li "TEAM Buschs Fresh Food Market [STREET_ADDRESS]" at bounding box center [420, 125] width 115 height 32
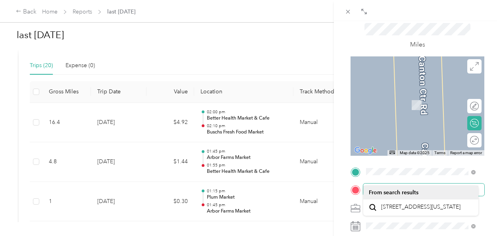
scroll to position [79, 0]
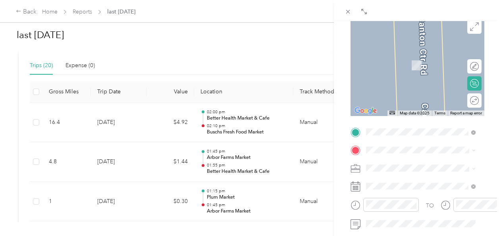
click at [423, 53] on span "[STREET_ADDRESS][US_STATE]" at bounding box center [420, 49] width 79 height 7
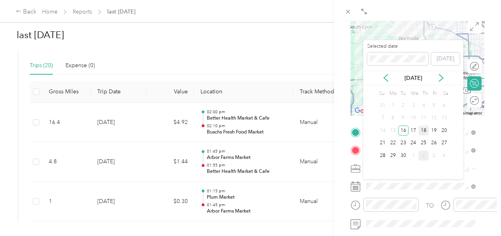
click at [421, 132] on div "18" at bounding box center [423, 130] width 10 height 10
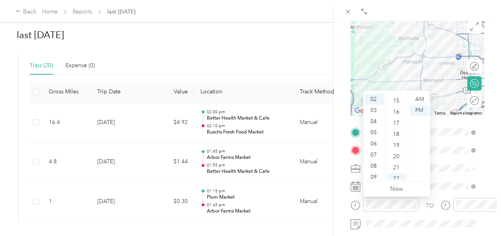
scroll to position [149, 0]
click at [395, 171] on div "20" at bounding box center [396, 172] width 19 height 11
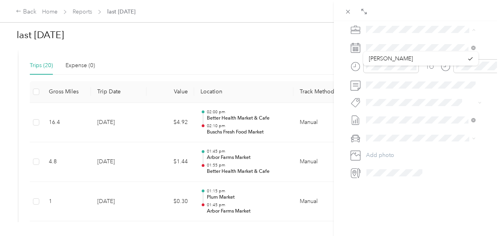
scroll to position [25, 0]
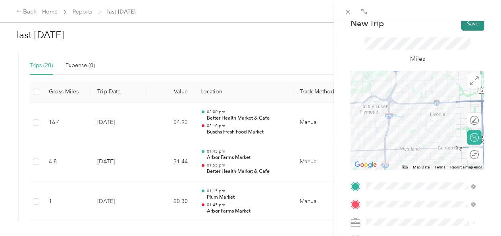
click at [461, 27] on button "Save" at bounding box center [472, 24] width 23 height 14
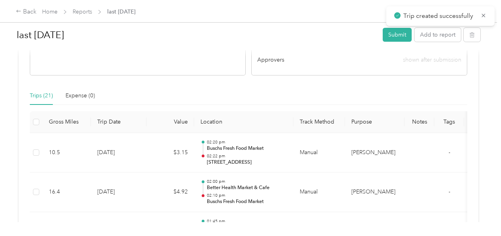
scroll to position [159, 0]
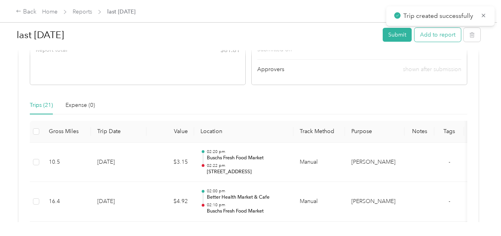
click at [431, 35] on button "Add to report" at bounding box center [437, 35] width 46 height 14
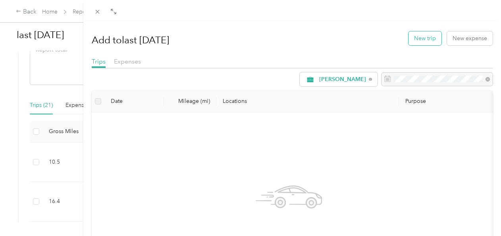
click at [424, 39] on button "New trip" at bounding box center [424, 38] width 33 height 14
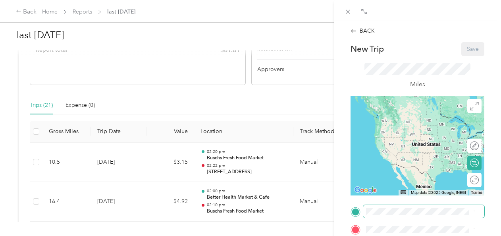
click at [392, 207] on span at bounding box center [423, 211] width 121 height 13
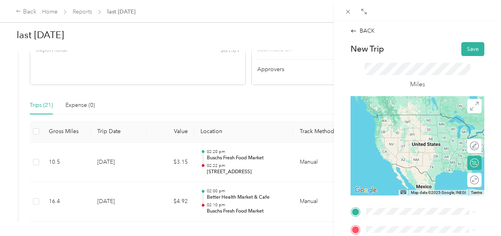
click at [428, 115] on span "[STREET_ADDRESS][US_STATE]" at bounding box center [420, 111] width 79 height 7
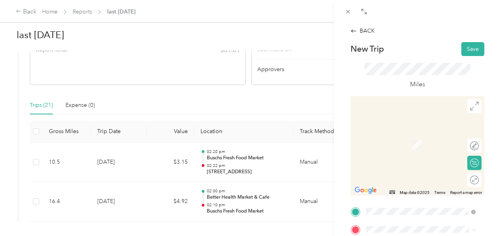
click at [404, 142] on span "[STREET_ADDRESS][PERSON_NAME]" at bounding box center [406, 148] width 50 height 15
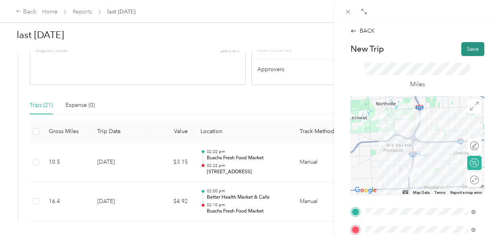
click at [471, 48] on button "Save" at bounding box center [472, 49] width 23 height 14
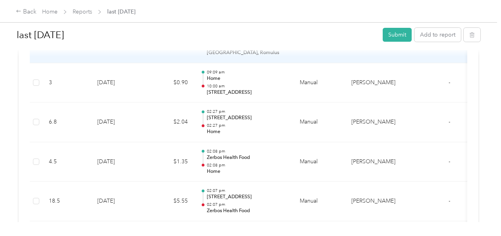
scroll to position [873, 0]
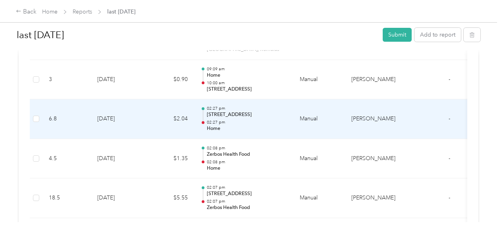
click at [242, 111] on p "[STREET_ADDRESS]" at bounding box center [247, 114] width 80 height 7
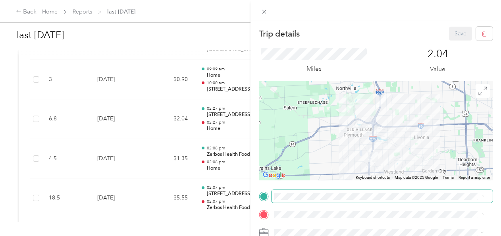
scroll to position [79, 0]
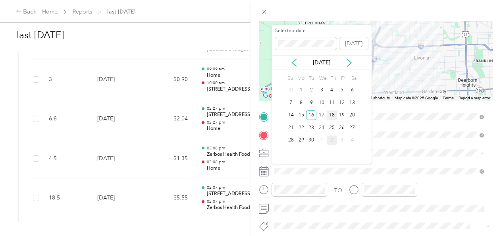
click at [330, 116] on div "18" at bounding box center [331, 115] width 10 height 10
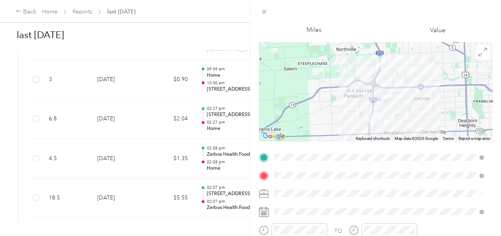
scroll to position [0, 0]
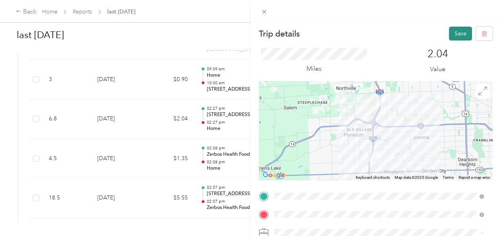
click at [453, 31] on button "Save" at bounding box center [460, 34] width 23 height 14
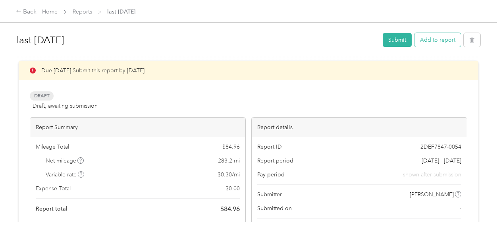
click at [432, 41] on button "Add to report" at bounding box center [437, 40] width 46 height 14
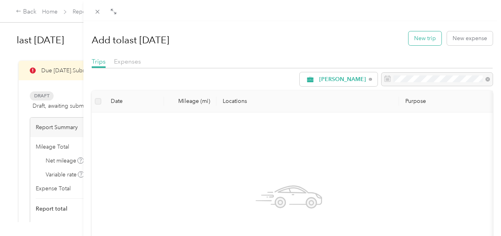
click at [422, 36] on button "New trip" at bounding box center [424, 38] width 33 height 14
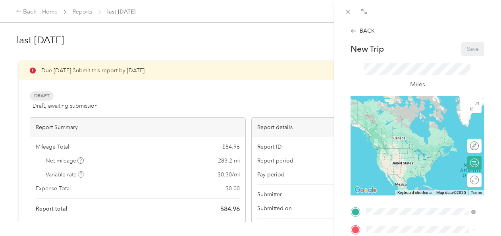
click at [388, 131] on span "[STREET_ADDRESS][PERSON_NAME]" at bounding box center [406, 130] width 50 height 15
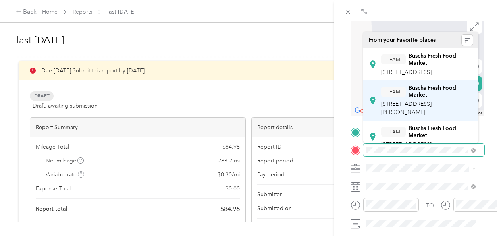
scroll to position [40, 0]
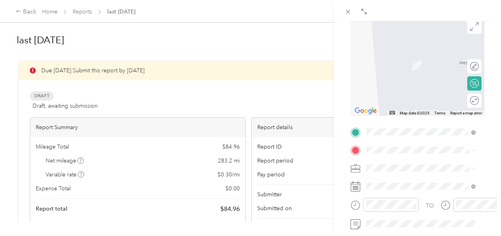
click at [440, 107] on div "TEAM Buschs Fresh Food Market [STREET_ADDRESS]" at bounding box center [427, 95] width 92 height 24
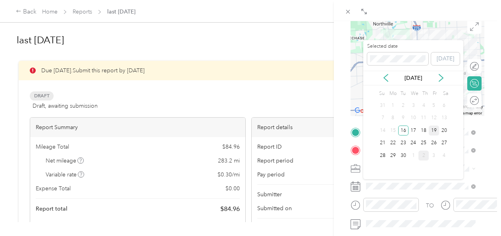
click at [434, 130] on div "19" at bounding box center [433, 130] width 10 height 10
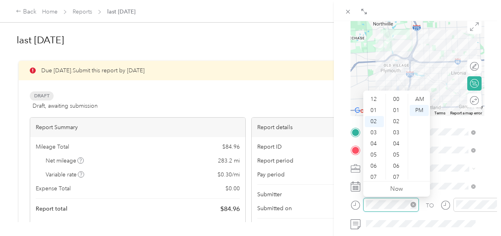
scroll to position [400, 0]
click at [375, 169] on div "08" at bounding box center [374, 165] width 19 height 11
click at [408, 96] on ul "AM PM" at bounding box center [418, 137] width 22 height 86
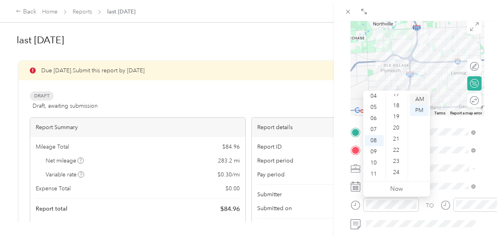
click at [418, 97] on div "AM" at bounding box center [418, 99] width 19 height 11
click at [398, 98] on div "00" at bounding box center [396, 99] width 19 height 11
click at [399, 100] on div "00" at bounding box center [396, 99] width 19 height 11
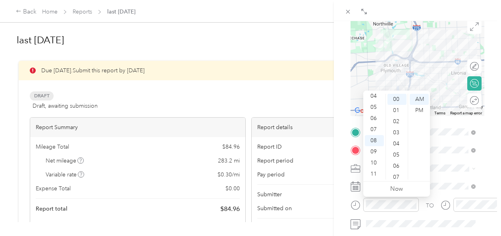
click at [458, 163] on span at bounding box center [423, 167] width 121 height 13
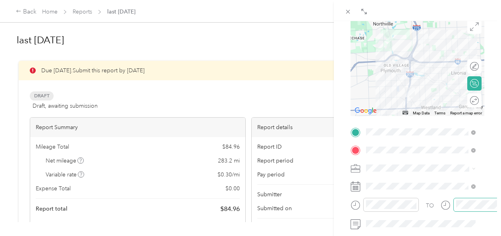
click at [455, 205] on div at bounding box center [481, 205] width 56 height 14
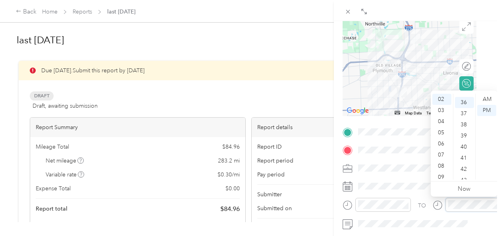
scroll to position [400, 0]
click at [467, 109] on div "19" at bounding box center [464, 111] width 19 height 11
click at [494, 98] on div "AM" at bounding box center [486, 99] width 19 height 11
click at [485, 99] on div "AM" at bounding box center [486, 99] width 19 height 11
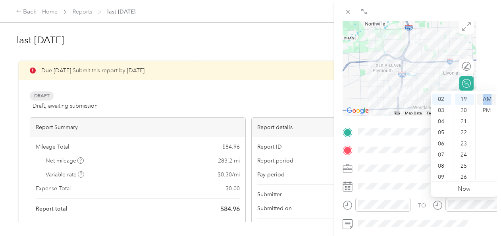
click at [485, 99] on div "AM" at bounding box center [486, 99] width 19 height 11
click at [440, 163] on div "08" at bounding box center [441, 165] width 19 height 11
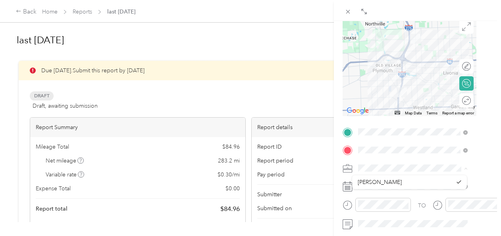
click at [408, 161] on span at bounding box center [415, 167] width 121 height 13
click at [346, 189] on icon at bounding box center [347, 186] width 10 height 10
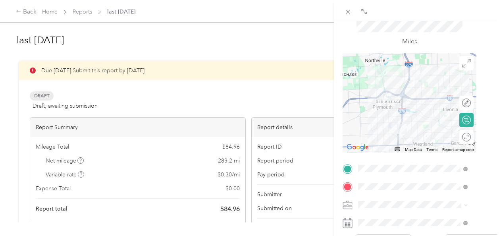
scroll to position [0, 11]
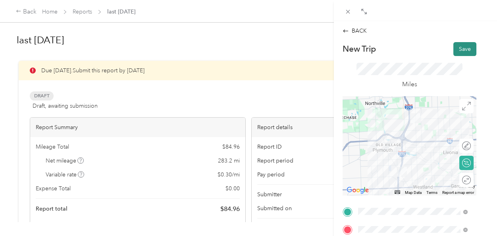
click at [453, 52] on button "Save" at bounding box center [464, 49] width 23 height 14
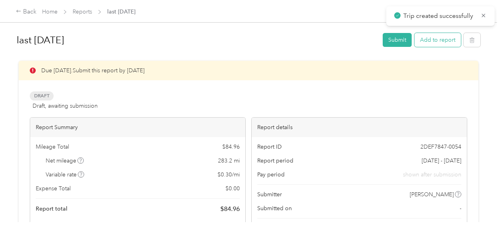
click at [423, 40] on button "Add to report" at bounding box center [437, 40] width 46 height 14
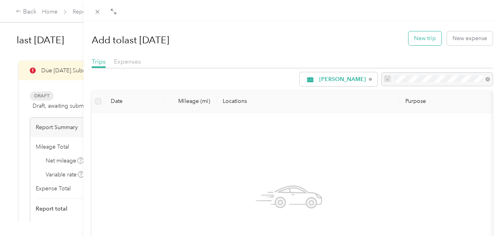
click at [430, 38] on button "New trip" at bounding box center [424, 38] width 33 height 14
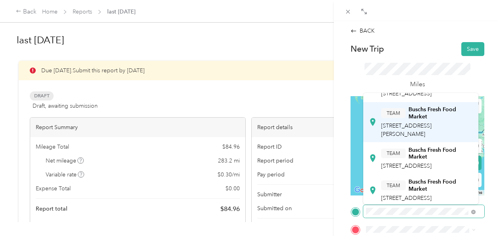
scroll to position [79, 0]
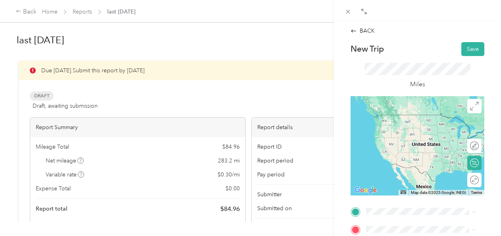
click at [432, 127] on div "TEAM Buschs Fresh Food Market [STREET_ADDRESS]" at bounding box center [427, 116] width 92 height 24
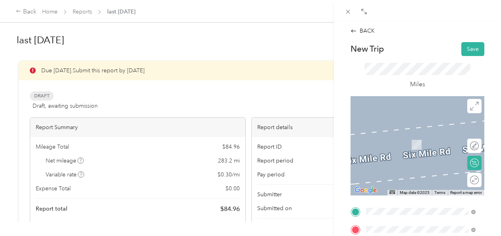
click at [443, 136] on span "[STREET_ADDRESS][US_STATE]" at bounding box center [420, 132] width 79 height 7
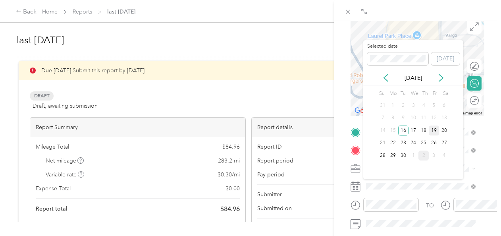
click at [432, 131] on div "19" at bounding box center [433, 130] width 10 height 10
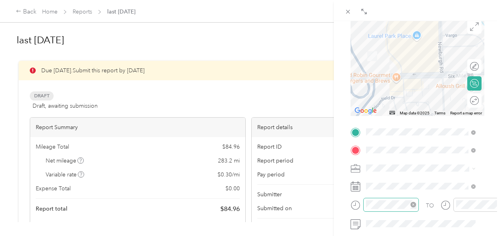
click at [395, 210] on div at bounding box center [391, 205] width 56 height 14
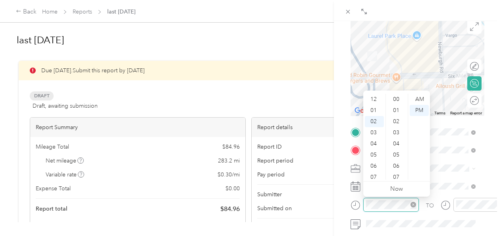
scroll to position [411, 0]
click at [373, 165] on div "08" at bounding box center [374, 165] width 19 height 11
click at [423, 100] on div "AM" at bounding box center [418, 99] width 19 height 11
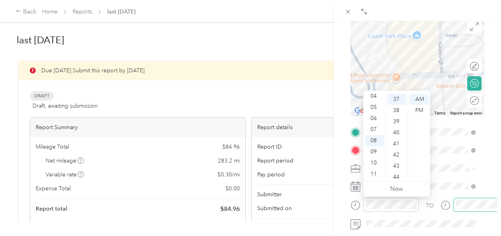
click at [454, 202] on div at bounding box center [481, 205] width 56 height 14
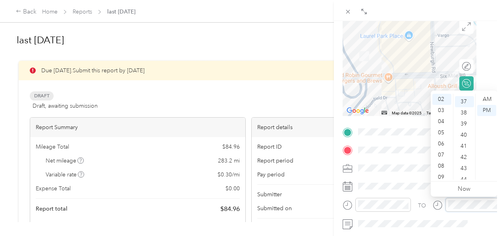
scroll to position [411, 0]
drag, startPoint x: 443, startPoint y: 165, endPoint x: 447, endPoint y: 157, distance: 8.9
click at [443, 165] on div "08" at bounding box center [441, 165] width 19 height 11
click at [459, 134] on div "40" at bounding box center [464, 132] width 19 height 11
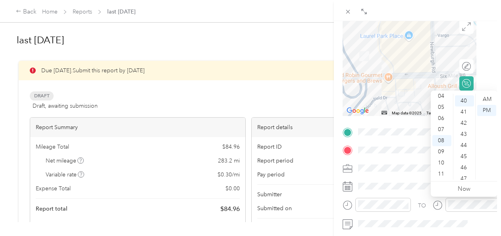
scroll to position [444, 0]
click at [488, 100] on div "AM" at bounding box center [486, 99] width 19 height 11
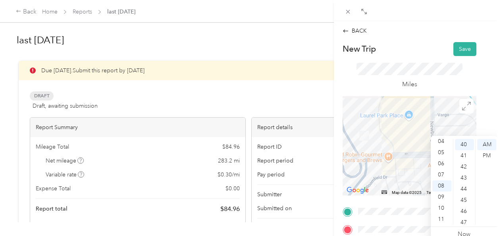
scroll to position [0, 11]
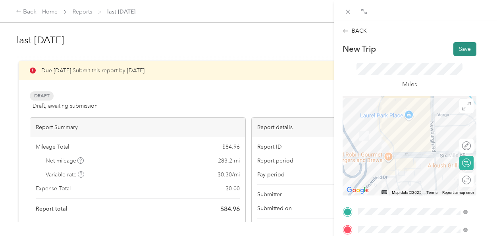
click at [458, 49] on button "Save" at bounding box center [464, 49] width 23 height 14
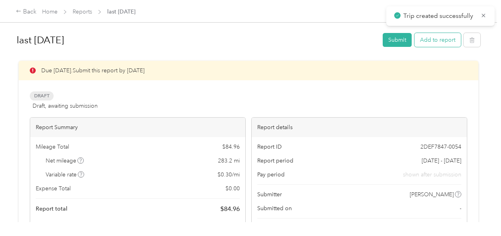
click at [438, 40] on button "Add to report" at bounding box center [437, 40] width 46 height 14
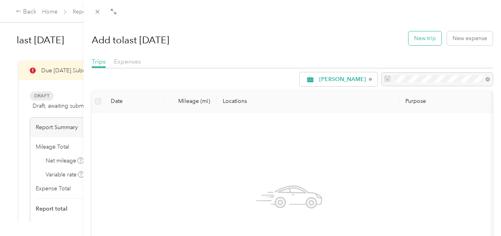
click at [426, 40] on button "New trip" at bounding box center [424, 38] width 33 height 14
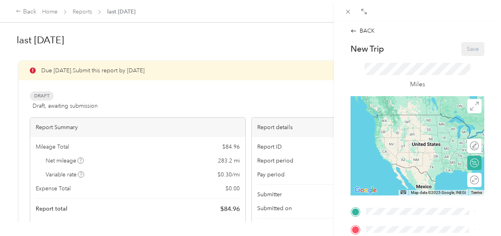
click at [375, 203] on div "New Trip Save This trip cannot be edited because it is either under review, app…" at bounding box center [417, 219] width 134 height 355
click at [435, 115] on span "[STREET_ADDRESS][US_STATE]" at bounding box center [420, 111] width 79 height 7
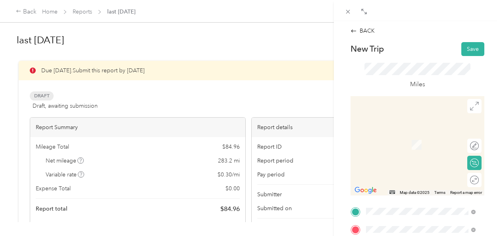
click at [427, 135] on strong "Plum Market" at bounding box center [424, 136] width 33 height 7
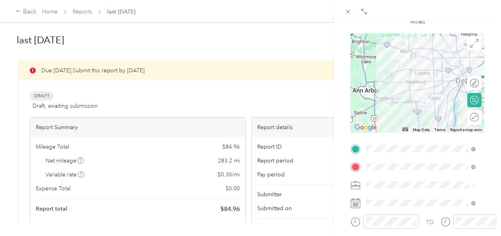
scroll to position [79, 0]
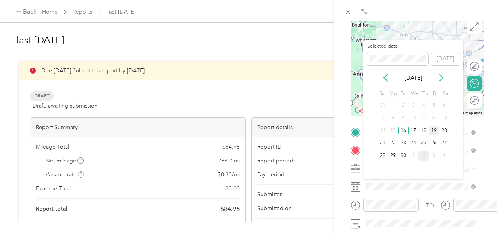
click at [435, 128] on div "19" at bounding box center [433, 130] width 10 height 10
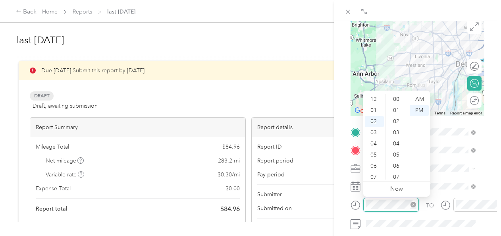
scroll to position [422, 0]
click at [378, 177] on div "09" at bounding box center [374, 176] width 19 height 11
click at [398, 121] on div "04" at bounding box center [396, 123] width 19 height 11
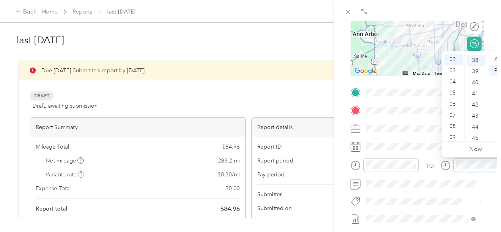
scroll to position [422, 0]
click at [453, 135] on div "09" at bounding box center [452, 137] width 19 height 11
click at [474, 86] on div "20" at bounding box center [475, 87] width 19 height 11
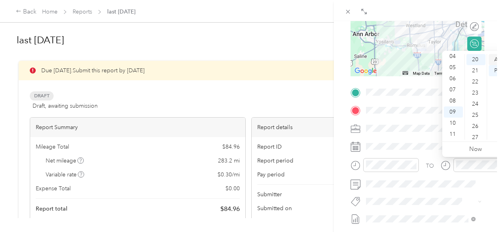
click at [499, 58] on div "AM" at bounding box center [497, 59] width 19 height 11
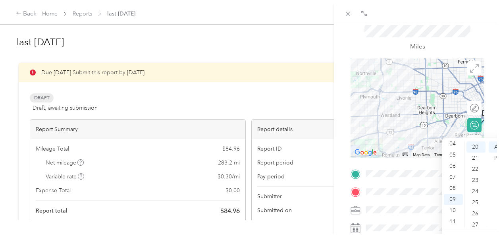
scroll to position [0, 0]
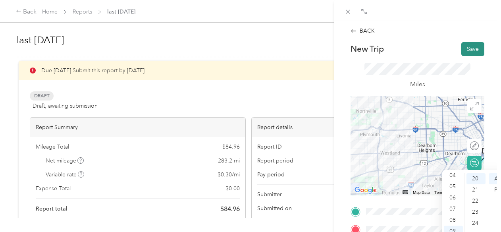
click at [461, 50] on button "Save" at bounding box center [472, 49] width 23 height 14
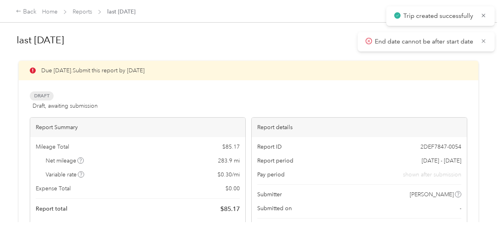
click at [444, 45] on p "End date cannot be after start date" at bounding box center [424, 42] width 100 height 10
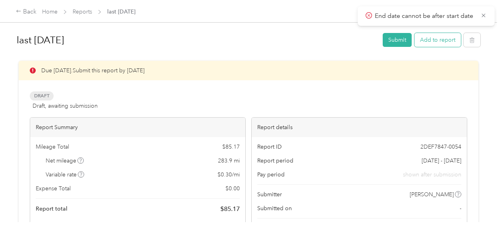
click at [440, 42] on button "Add to report" at bounding box center [437, 40] width 46 height 14
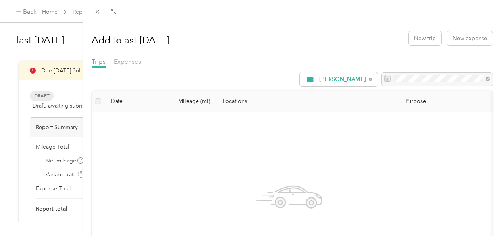
click at [414, 81] on div at bounding box center [436, 79] width 111 height 13
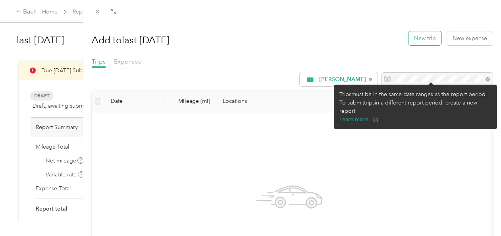
click at [412, 38] on button "New trip" at bounding box center [424, 38] width 33 height 14
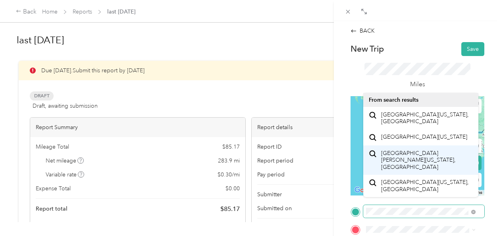
scroll to position [19, 0]
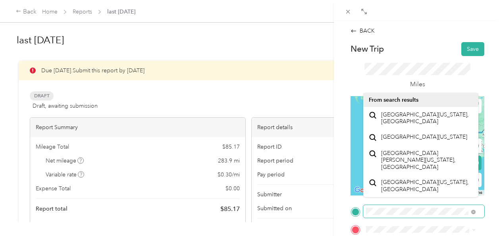
click at [315, 199] on div "BACK New Trip Save This trip cannot be edited because it is either under review…" at bounding box center [250, 118] width 501 height 236
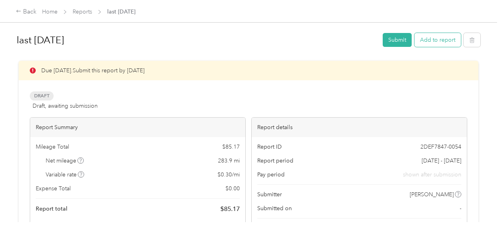
click at [436, 40] on button "Add to report" at bounding box center [437, 40] width 46 height 14
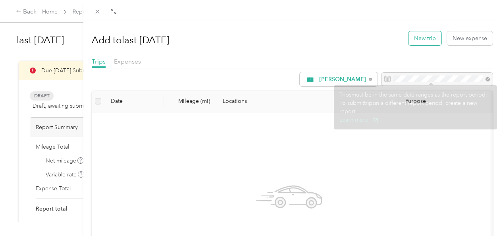
click at [414, 35] on button "New trip" at bounding box center [424, 38] width 33 height 14
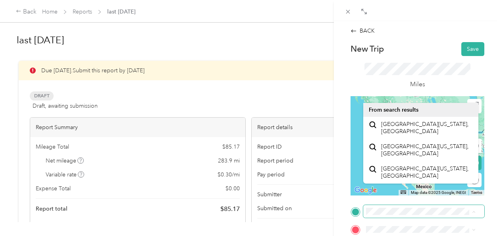
click at [387, 207] on span at bounding box center [423, 211] width 121 height 13
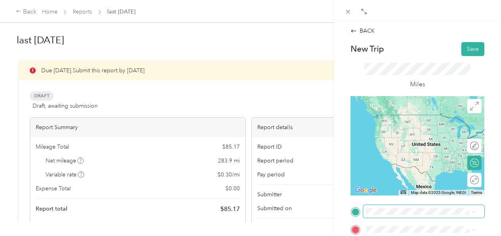
click at [382, 215] on span at bounding box center [423, 211] width 121 height 13
click at [414, 132] on span "1 [PERSON_NAME] Terminal, 48242, [GEOGRAPHIC_DATA], [GEOGRAPHIC_DATA], [GEOGRAP…" at bounding box center [420, 142] width 78 height 32
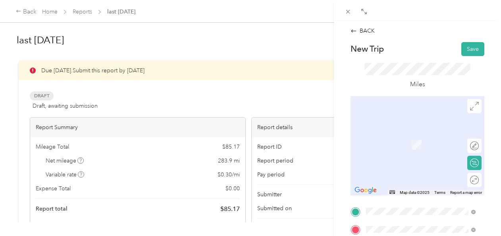
click at [431, 171] on div "TEAM Better Health Market [STREET_ADDRESS][PERSON_NAME]" at bounding box center [427, 161] width 92 height 28
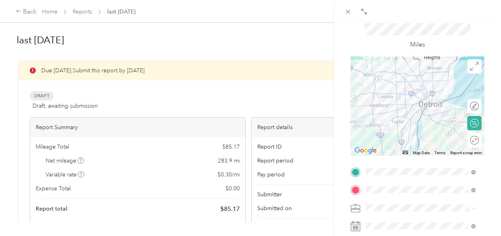
scroll to position [79, 0]
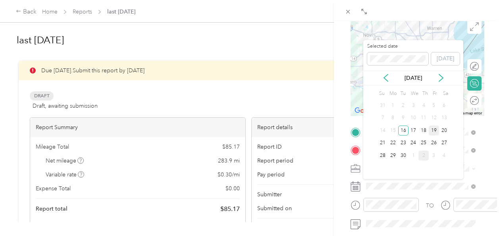
click at [435, 130] on div "19" at bounding box center [433, 130] width 10 height 10
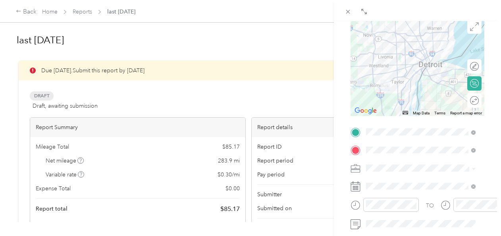
click at [354, 205] on icon at bounding box center [355, 205] width 10 height 10
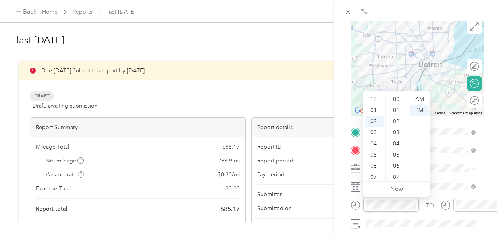
scroll to position [433, 0]
click at [375, 178] on div "09" at bounding box center [374, 176] width 19 height 11
click at [395, 168] on div "45" at bounding box center [396, 165] width 19 height 11
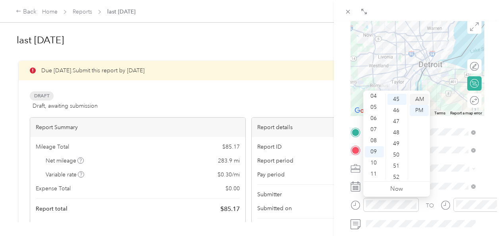
click at [423, 101] on div "AM" at bounding box center [418, 99] width 19 height 11
click at [417, 92] on div "12 01 02 03 04 05 06 07 08 09 10 11 00 01 02 03 04 05 06 07 08 09 10 11 12 13 1…" at bounding box center [396, 136] width 67 height 89
click at [418, 97] on div "AM" at bounding box center [418, 99] width 19 height 11
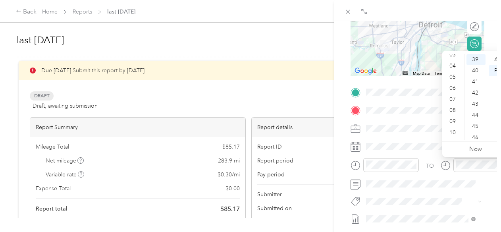
scroll to position [48, 0]
click at [452, 123] on div "10" at bounding box center [452, 122] width 19 height 11
click at [476, 65] on div "26" at bounding box center [475, 63] width 19 height 11
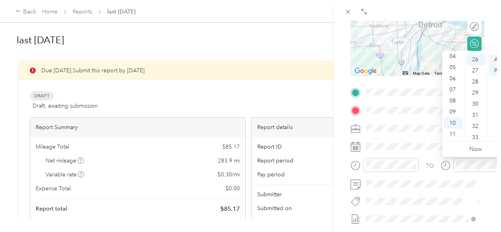
click at [495, 60] on div "AM" at bounding box center [497, 59] width 19 height 11
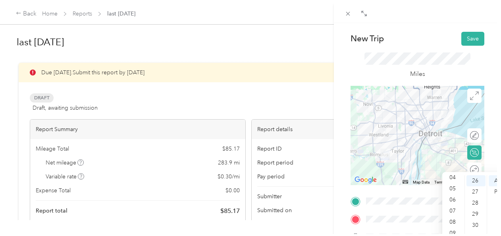
scroll to position [0, 0]
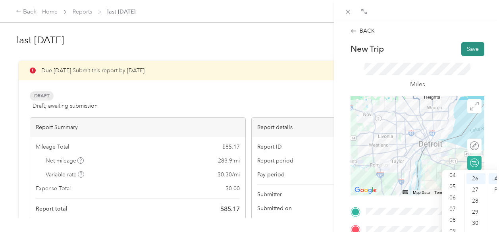
click at [461, 51] on button "Save" at bounding box center [472, 49] width 23 height 14
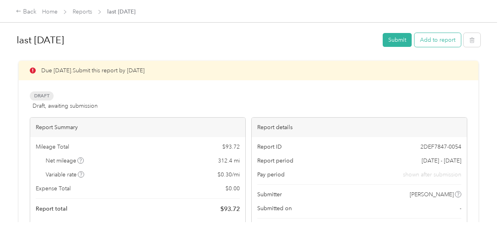
click at [436, 42] on button "Add to report" at bounding box center [437, 40] width 46 height 14
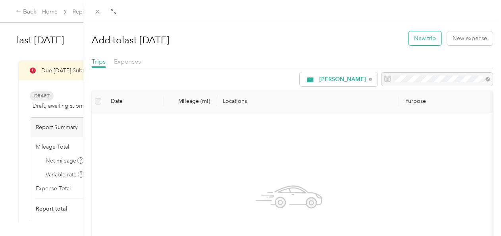
click at [432, 43] on button "New trip" at bounding box center [424, 38] width 33 height 14
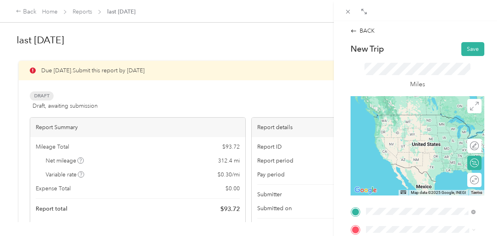
click at [390, 169] on span "[STREET_ADDRESS][PERSON_NAME]" at bounding box center [406, 161] width 50 height 15
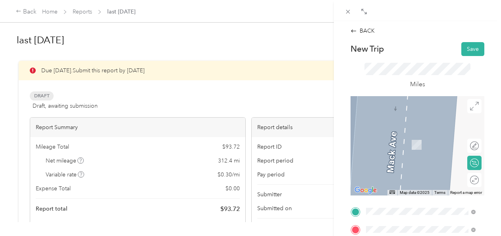
click at [409, 154] on div "TEAM Better Health Market [STREET_ADDRESS][PERSON_NAME]" at bounding box center [427, 146] width 92 height 28
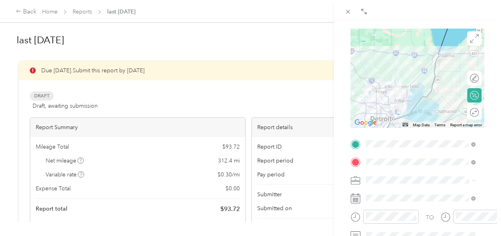
scroll to position [79, 0]
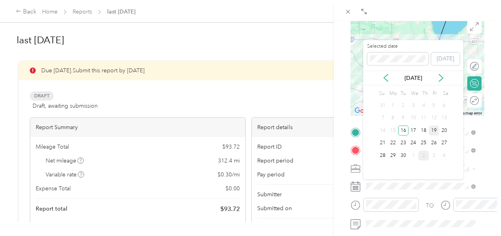
click at [431, 132] on div "19" at bounding box center [433, 130] width 10 height 10
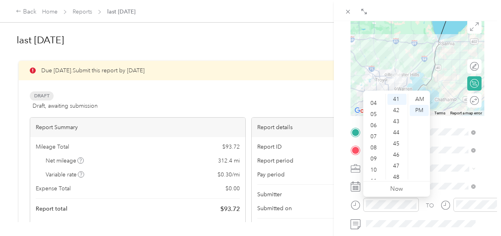
scroll to position [48, 0]
click at [371, 164] on div "10" at bounding box center [374, 162] width 19 height 11
click at [397, 176] on div "48" at bounding box center [396, 176] width 19 height 11
click at [422, 98] on div "AM" at bounding box center [418, 99] width 19 height 11
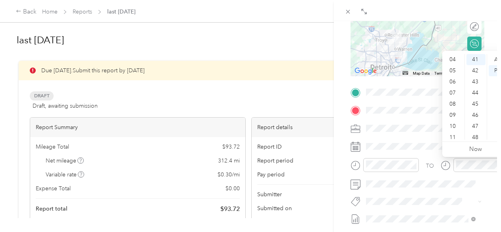
scroll to position [48, 0]
click at [457, 132] on div "11" at bounding box center [452, 134] width 19 height 11
click at [472, 69] on div "32" at bounding box center [475, 70] width 19 height 11
click at [491, 61] on div "AM" at bounding box center [497, 59] width 19 height 11
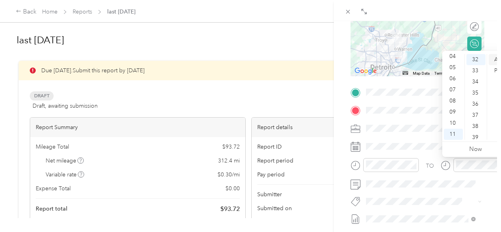
click at [499, 60] on div "AM" at bounding box center [497, 59] width 19 height 11
click at [497, 59] on div "AM" at bounding box center [497, 59] width 19 height 11
drag, startPoint x: 497, startPoint y: 59, endPoint x: 489, endPoint y: 65, distance: 9.4
click at [489, 64] on div "AM" at bounding box center [497, 59] width 19 height 11
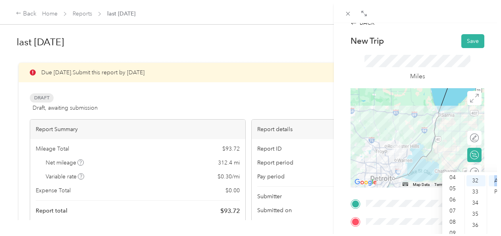
scroll to position [0, 0]
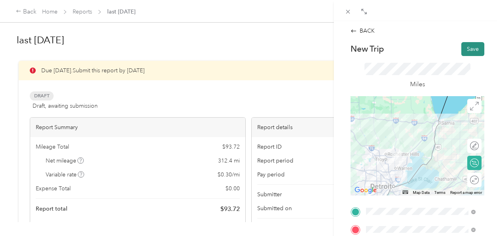
click at [472, 46] on button "Save" at bounding box center [472, 49] width 23 height 14
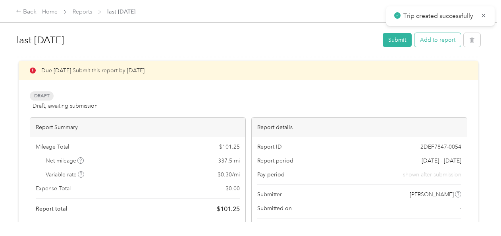
click at [437, 40] on button "Add to report" at bounding box center [437, 40] width 46 height 14
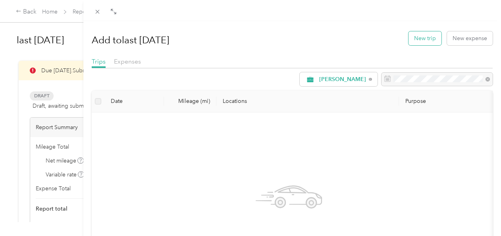
click at [430, 38] on button "New trip" at bounding box center [424, 38] width 33 height 14
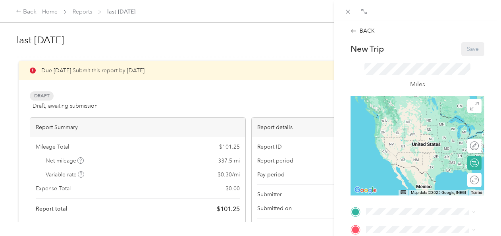
click at [401, 132] on div "TEAM Better Health Market [STREET_ADDRESS][PERSON_NAME]" at bounding box center [427, 125] width 92 height 28
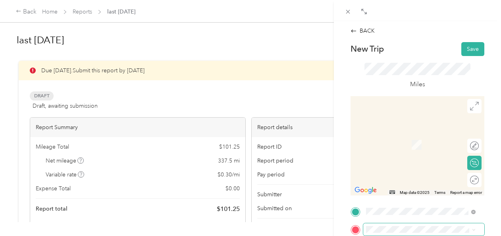
drag, startPoint x: 387, startPoint y: 224, endPoint x: 389, endPoint y: 232, distance: 8.9
click at [389, 232] on span at bounding box center [423, 229] width 121 height 13
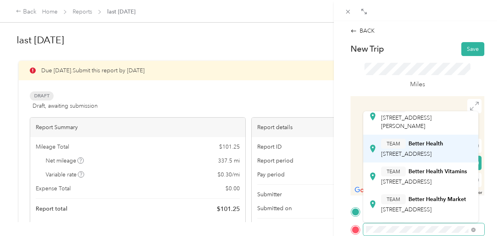
scroll to position [40, 0]
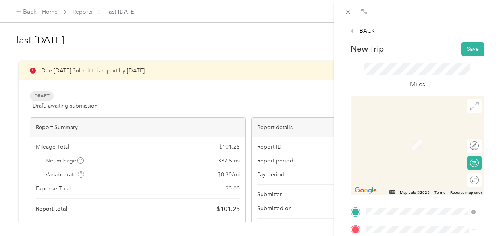
click at [418, 117] on div "TEAM Better Health [STREET_ADDRESS][PERSON_NAME]" at bounding box center [420, 103] width 104 height 31
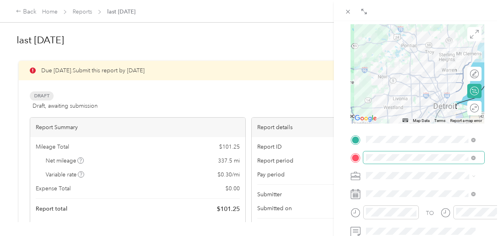
scroll to position [79, 0]
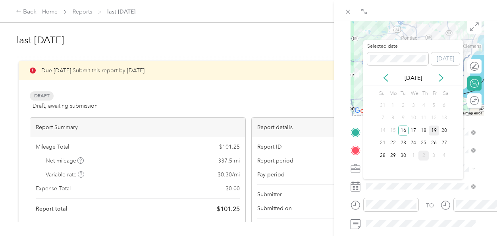
click at [432, 129] on div "19" at bounding box center [433, 130] width 10 height 10
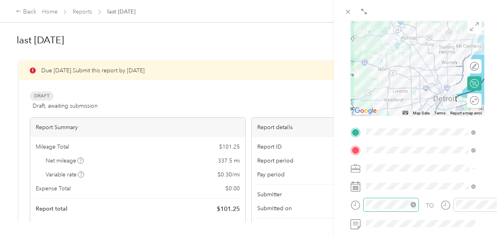
click at [389, 199] on div at bounding box center [391, 205] width 56 height 14
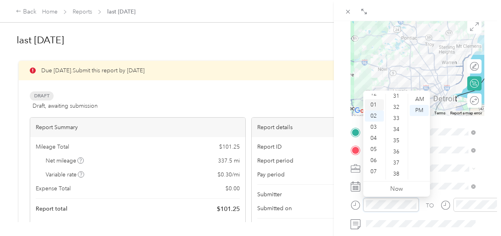
scroll to position [0, 0]
click at [376, 98] on div "12" at bounding box center [374, 99] width 19 height 11
click at [394, 100] on div "00" at bounding box center [396, 99] width 19 height 11
click at [456, 210] on div at bounding box center [481, 205] width 56 height 14
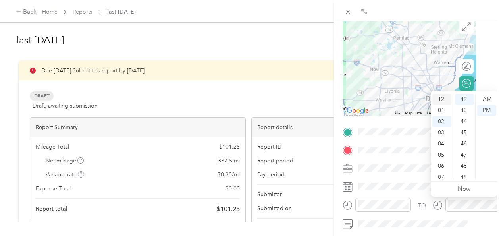
click at [442, 102] on div "12" at bounding box center [441, 99] width 19 height 11
click at [400, 163] on span at bounding box center [415, 167] width 121 height 13
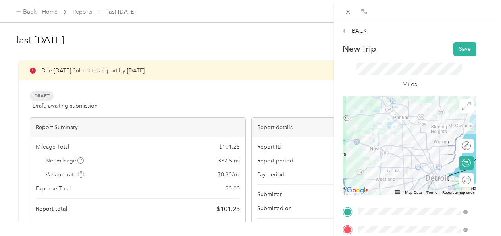
scroll to position [0, 11]
click at [459, 51] on button "Save" at bounding box center [464, 49] width 23 height 14
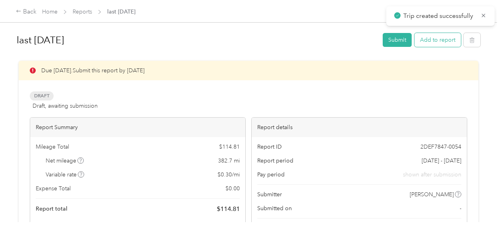
click at [441, 40] on button "Add to report" at bounding box center [437, 40] width 46 height 14
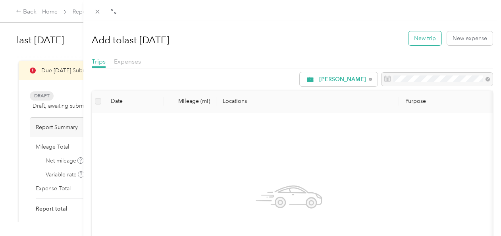
click at [430, 43] on button "New trip" at bounding box center [424, 38] width 33 height 14
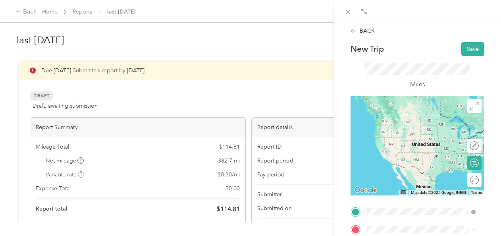
click at [425, 135] on span "[STREET_ADDRESS][PERSON_NAME]" at bounding box center [406, 133] width 50 height 15
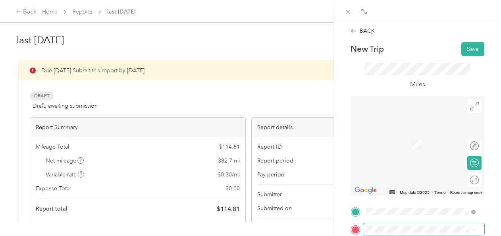
click at [394, 225] on span at bounding box center [423, 229] width 121 height 13
click at [394, 226] on span at bounding box center [423, 229] width 121 height 13
click at [403, 140] on div "Home [STREET_ADDRESS][PERSON_NAME]" at bounding box center [427, 144] width 92 height 25
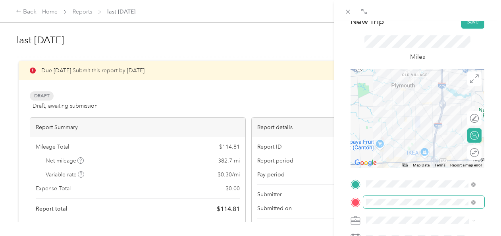
scroll to position [40, 0]
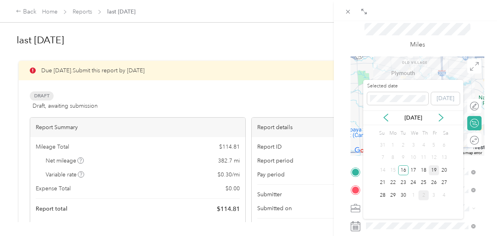
click at [434, 171] on div "19" at bounding box center [433, 170] width 10 height 10
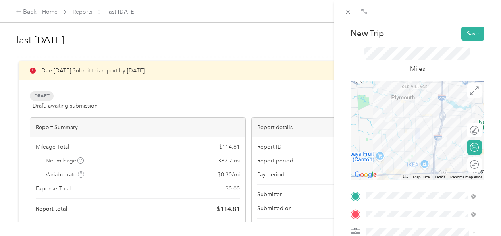
scroll to position [0, 0]
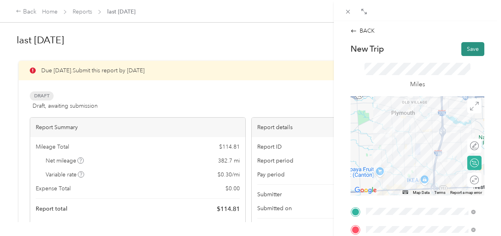
click at [467, 52] on button "Save" at bounding box center [472, 49] width 23 height 14
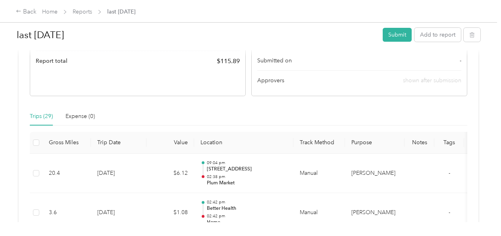
scroll to position [159, 0]
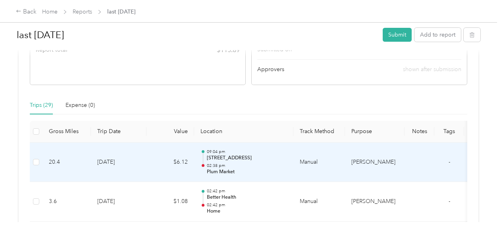
click at [278, 161] on div "09:04 pm [STREET_ADDRESS] 02:38 pm [GEOGRAPHIC_DATA]" at bounding box center [247, 162] width 80 height 27
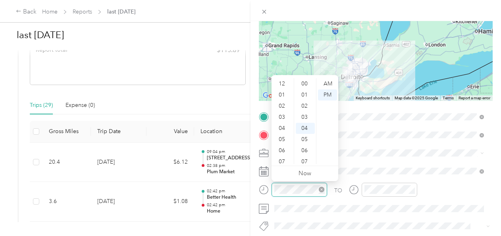
scroll to position [48, 0]
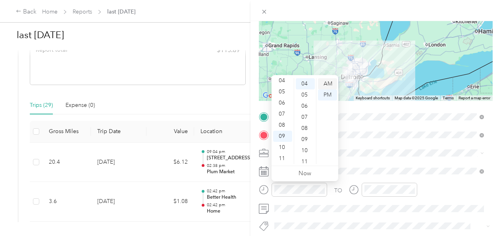
click at [335, 80] on div "AM" at bounding box center [327, 83] width 19 height 11
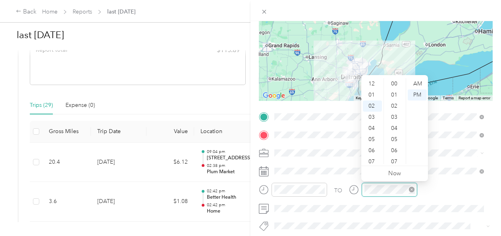
scroll to position [22, 0]
click at [419, 83] on div "AM" at bounding box center [416, 83] width 19 height 11
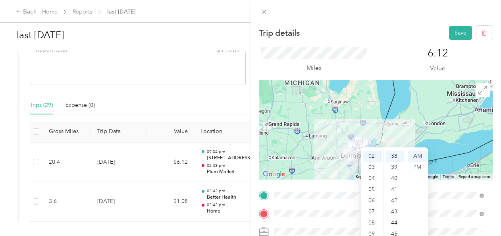
scroll to position [0, 0]
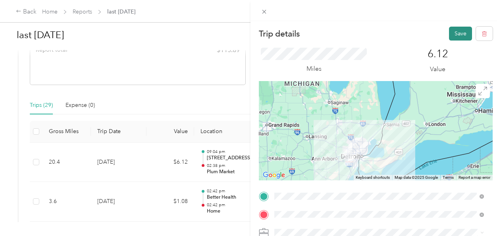
click at [455, 37] on button "Save" at bounding box center [460, 34] width 23 height 14
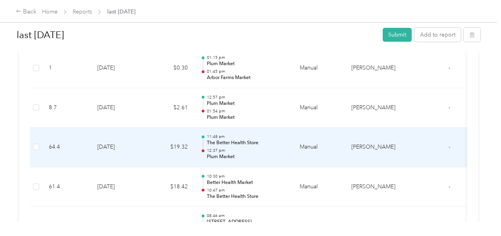
scroll to position [674, 0]
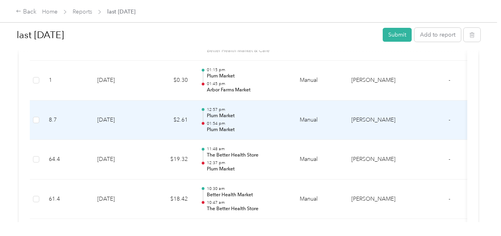
click at [227, 128] on p "Plum Market" at bounding box center [247, 129] width 80 height 7
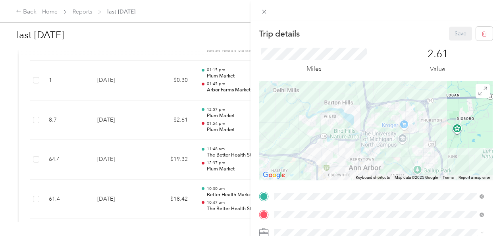
click at [182, 172] on div "Trip details Save This trip cannot be edited because it is either under review,…" at bounding box center [250, 118] width 501 height 236
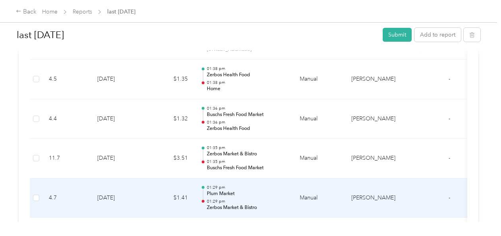
scroll to position [952, 0]
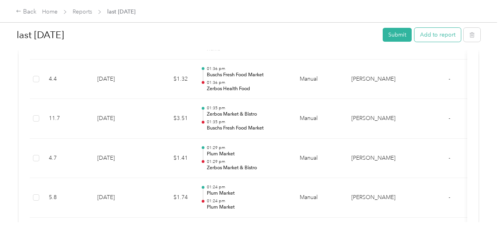
click at [432, 40] on button "Add to report" at bounding box center [437, 35] width 46 height 14
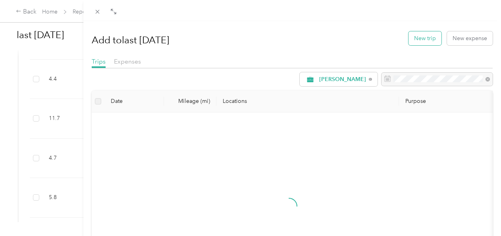
click at [423, 38] on button "New trip" at bounding box center [424, 38] width 33 height 14
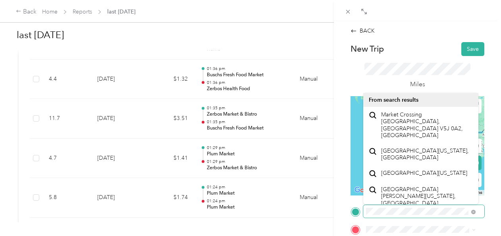
click at [270, 230] on div "BACK New Trip Save This trip cannot be edited because it is either under review…" at bounding box center [250, 118] width 501 height 236
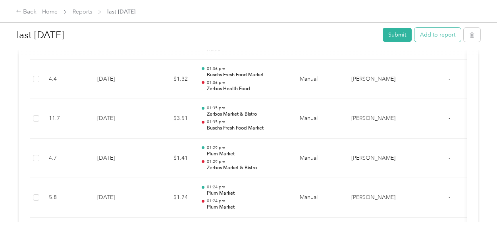
click at [424, 36] on button "Add to report" at bounding box center [437, 35] width 46 height 14
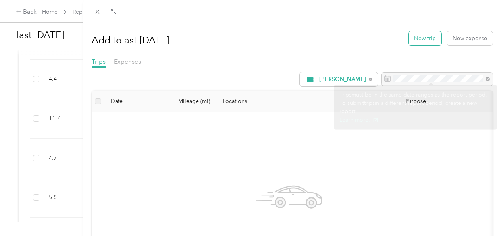
click at [427, 42] on button "New trip" at bounding box center [424, 38] width 33 height 14
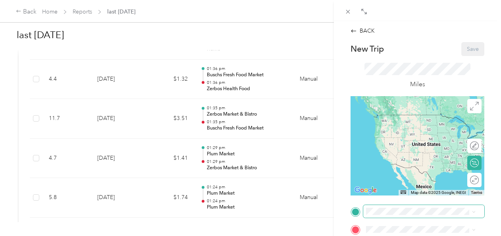
click at [388, 215] on span at bounding box center [423, 211] width 121 height 13
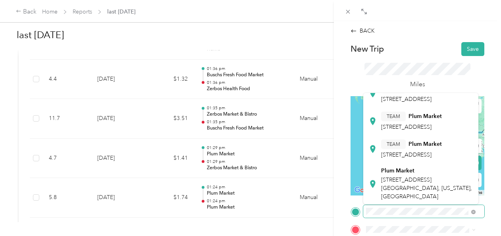
scroll to position [159, 0]
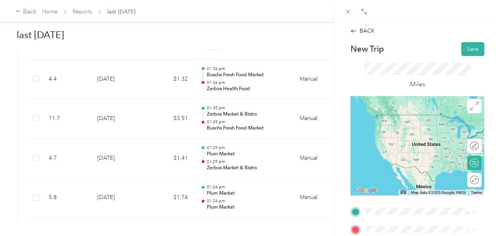
click at [419, 117] on div "TEAM Plum Market [STREET_ADDRESS]" at bounding box center [411, 106] width 61 height 19
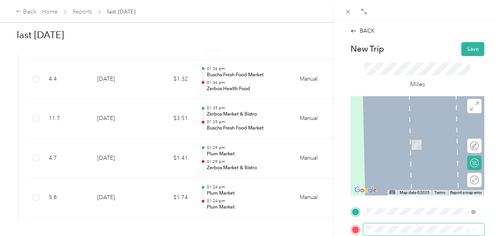
click at [393, 224] on span at bounding box center [423, 229] width 121 height 13
click at [419, 151] on li "[STREET_ADDRESS][US_STATE]" at bounding box center [420, 142] width 115 height 16
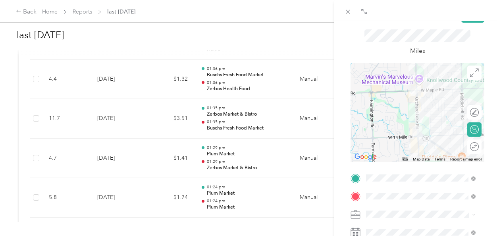
scroll to position [79, 0]
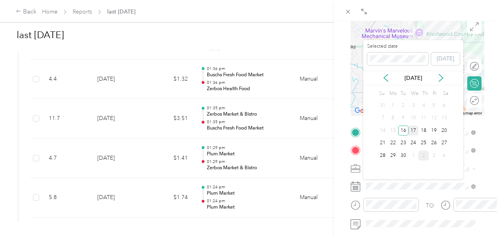
click at [414, 131] on div "17" at bounding box center [413, 130] width 10 height 10
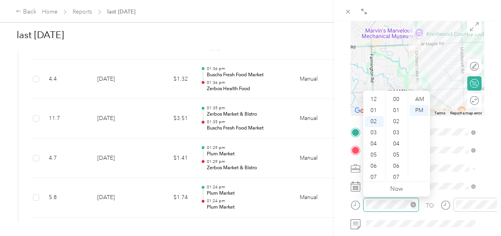
scroll to position [511, 0]
click at [396, 117] on div "25" at bounding box center [396, 119] width 19 height 11
click at [374, 104] on div "01" at bounding box center [374, 103] width 19 height 11
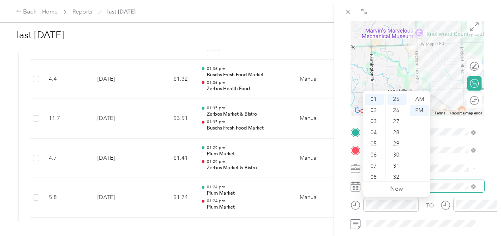
click at [442, 180] on span at bounding box center [423, 186] width 121 height 13
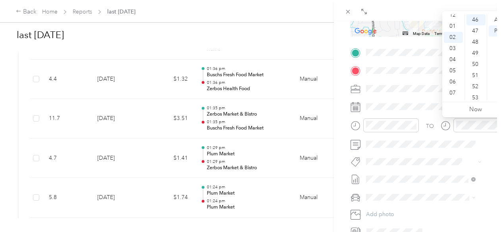
scroll to position [0, 0]
click at [453, 33] on div "01" at bounding box center [452, 30] width 19 height 11
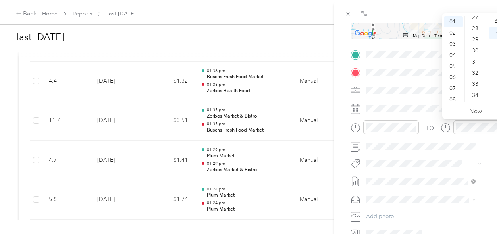
scroll to position [289, 0]
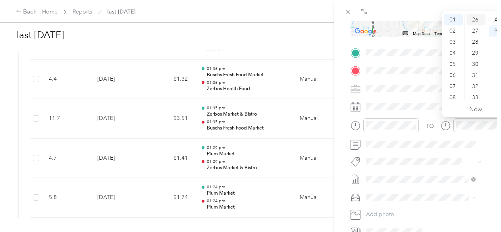
click at [480, 23] on div "26" at bounding box center [475, 19] width 19 height 11
click at [477, 21] on div "26" at bounding box center [475, 19] width 19 height 11
click at [468, 163] on span at bounding box center [423, 161] width 121 height 11
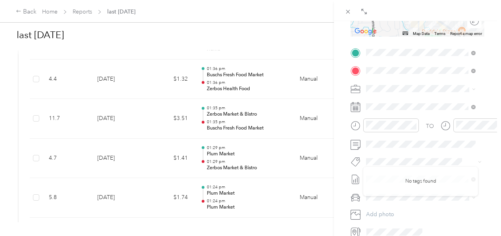
click at [452, 152] on div "TO Add photo" at bounding box center [417, 142] width 134 height 192
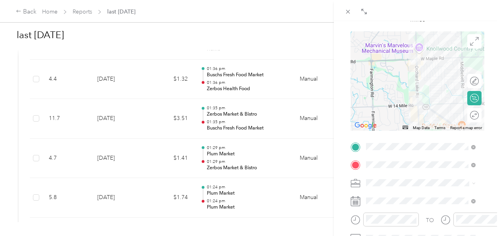
scroll to position [0, 0]
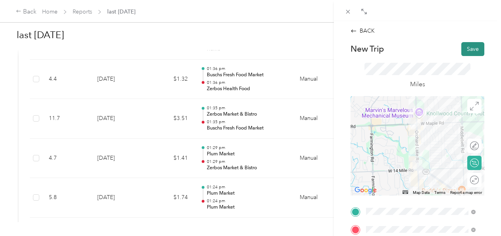
click at [463, 46] on button "Save" at bounding box center [472, 49] width 23 height 14
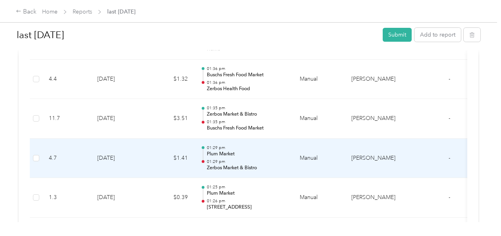
click at [226, 150] on p "Plum Market" at bounding box center [247, 153] width 80 height 7
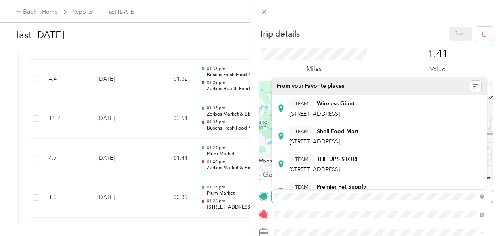
click at [219, 190] on div "Trip details Save This trip cannot be edited because it is either under review,…" at bounding box center [250, 118] width 501 height 236
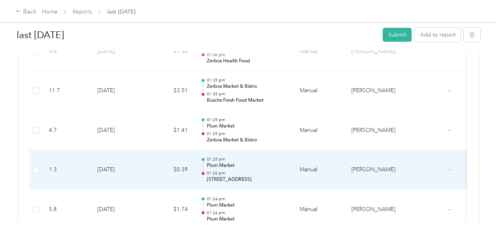
scroll to position [992, 0]
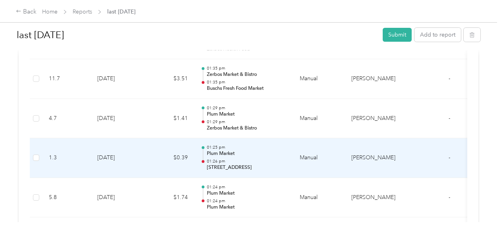
click at [357, 163] on td "[PERSON_NAME]" at bounding box center [374, 158] width 59 height 40
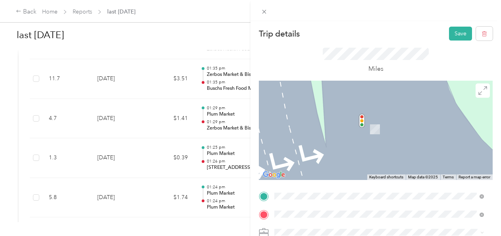
click at [214, 40] on div "Trip details Save This trip cannot be edited because it is either under review,…" at bounding box center [250, 118] width 501 height 236
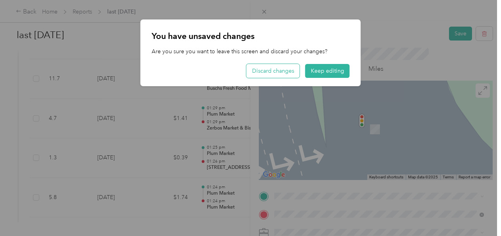
click at [299, 75] on button "Discard changes" at bounding box center [272, 71] width 53 height 14
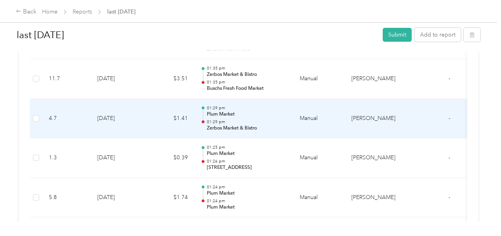
click at [249, 125] on p "Zerbos Market & Bistro" at bounding box center [247, 128] width 80 height 7
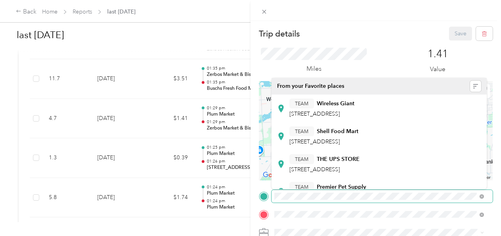
click at [232, 194] on div "Trip details Save This trip cannot be edited because it is either under review,…" at bounding box center [250, 118] width 501 height 236
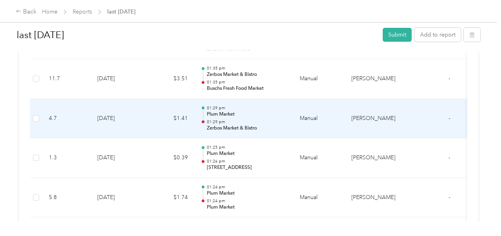
click at [234, 111] on p "Plum Market" at bounding box center [247, 114] width 80 height 7
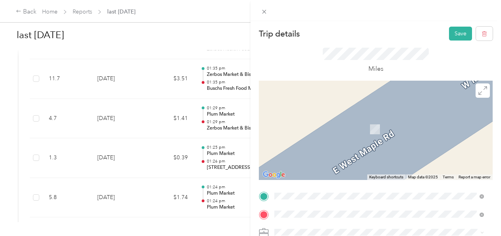
click at [368, 102] on span "[STREET_ADDRESS][US_STATE]" at bounding box center [328, 99] width 79 height 7
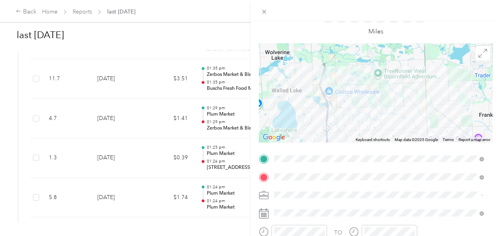
scroll to position [0, 0]
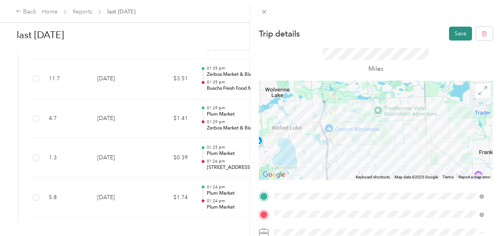
click at [455, 26] on div "Trip details Save This trip cannot be edited because it is either under review,…" at bounding box center [375, 139] width 250 height 236
click at [455, 31] on button "Save" at bounding box center [460, 34] width 23 height 14
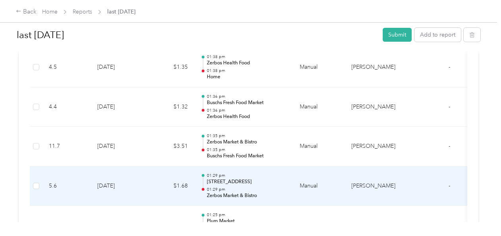
scroll to position [912, 0]
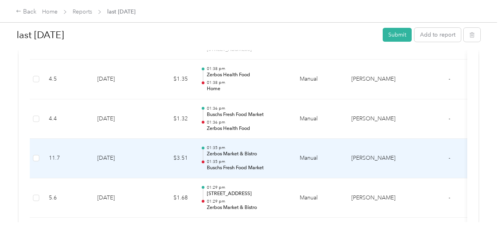
click at [261, 164] on p "Buschs Fresh Food Market" at bounding box center [247, 167] width 80 height 7
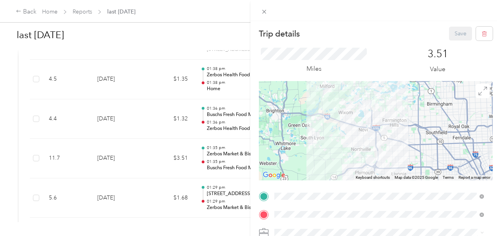
click at [236, 114] on div "Trip details Save This trip cannot be edited because it is either under review,…" at bounding box center [250, 118] width 501 height 236
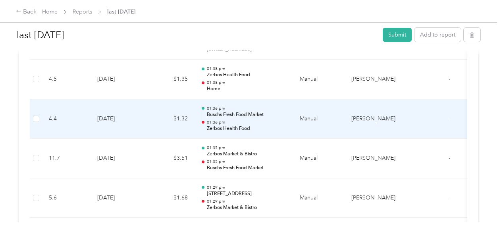
click at [236, 111] on p "Buschs Fresh Food Market" at bounding box center [247, 114] width 80 height 7
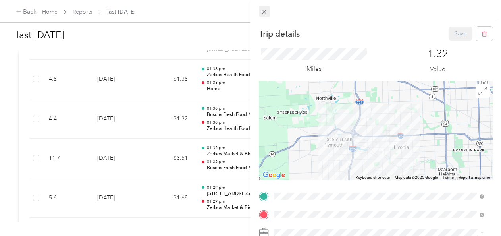
click at [261, 11] on icon at bounding box center [264, 11] width 7 height 7
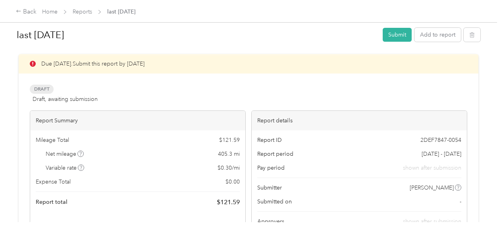
scroll to position [0, 0]
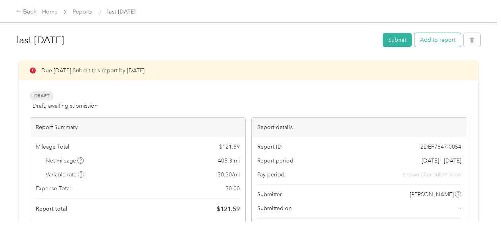
click at [434, 40] on button "Add to report" at bounding box center [437, 40] width 46 height 14
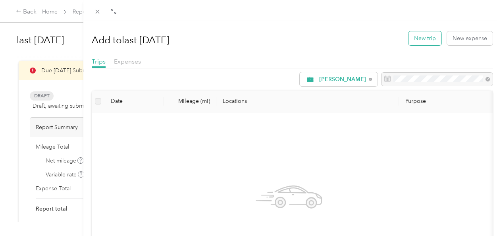
click at [419, 33] on button "New trip" at bounding box center [424, 38] width 33 height 14
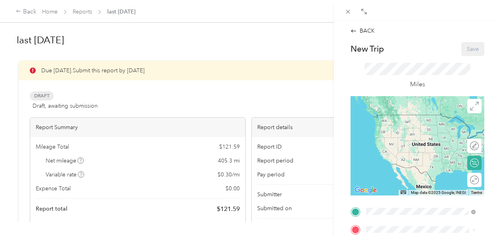
click at [402, 134] on span "[STREET_ADDRESS][PERSON_NAME]" at bounding box center [406, 130] width 50 height 15
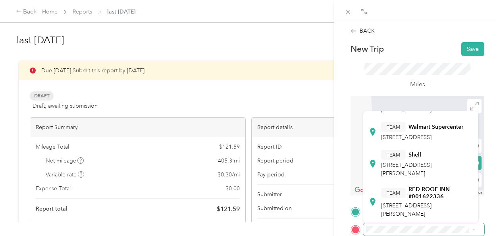
scroll to position [272, 0]
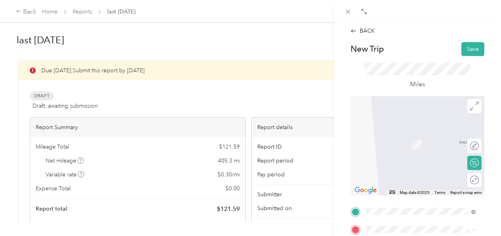
click at [433, 150] on div "TEAM Western Market [STREET_ADDRESS]" at bounding box center [415, 140] width 69 height 19
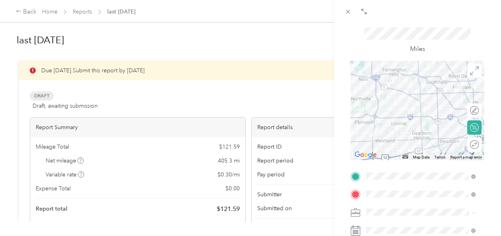
scroll to position [79, 0]
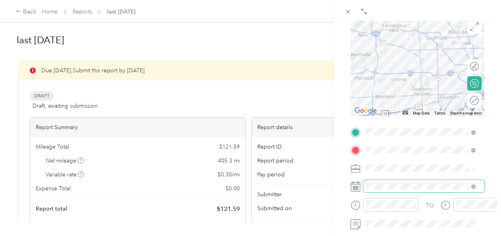
click at [402, 190] on span at bounding box center [423, 186] width 121 height 13
click at [357, 186] on icon at bounding box center [355, 186] width 10 height 10
click at [357, 187] on rect at bounding box center [357, 187] width 1 height 1
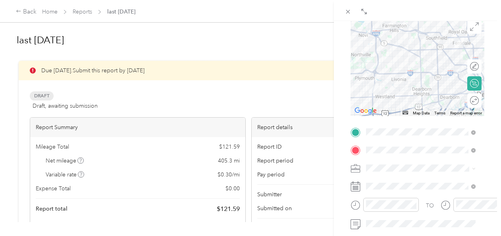
scroll to position [119, 0]
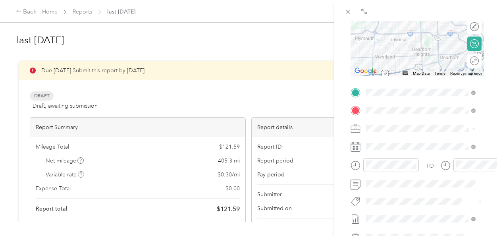
click at [352, 148] on icon at bounding box center [355, 147] width 10 height 10
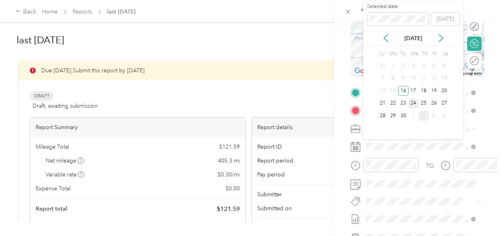
click at [410, 102] on div "24" at bounding box center [413, 103] width 10 height 10
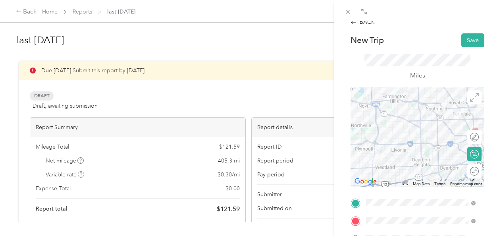
scroll to position [0, 0]
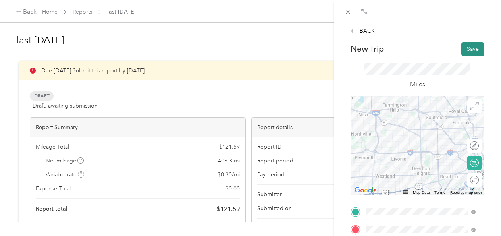
click at [469, 52] on button "Save" at bounding box center [472, 49] width 23 height 14
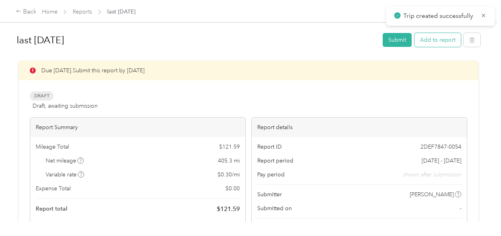
click at [430, 42] on button "Add to report" at bounding box center [437, 40] width 46 height 14
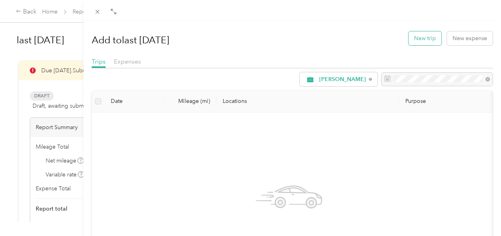
click at [428, 42] on button "New trip" at bounding box center [424, 38] width 33 height 14
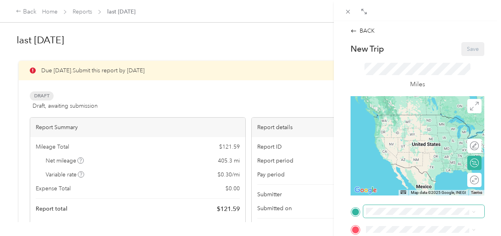
click at [387, 215] on span at bounding box center [423, 211] width 121 height 13
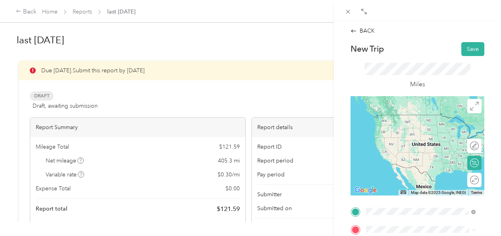
click at [437, 125] on div "TEAM Western Market [STREET_ADDRESS]" at bounding box center [415, 123] width 69 height 19
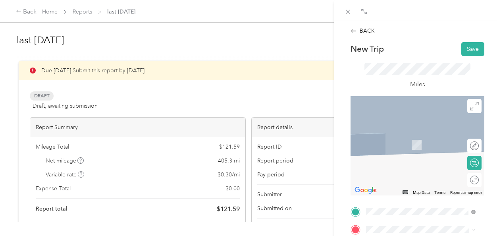
click at [437, 177] on div "TEAM Whole Foods Market [STREET_ADDRESS]" at bounding box center [422, 167] width 82 height 19
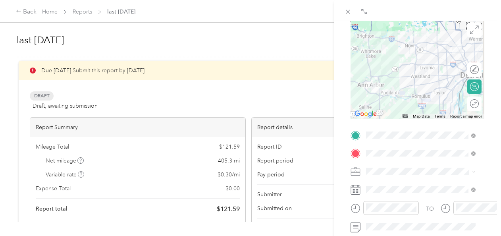
scroll to position [79, 0]
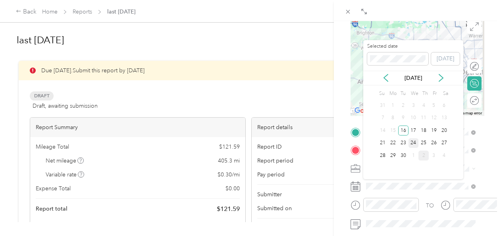
click at [413, 145] on div "24" at bounding box center [413, 143] width 10 height 10
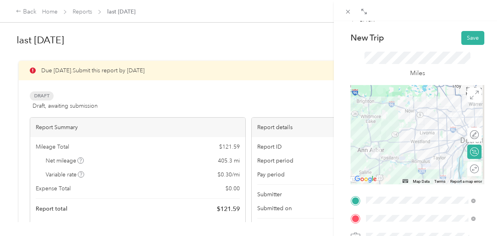
scroll to position [0, 0]
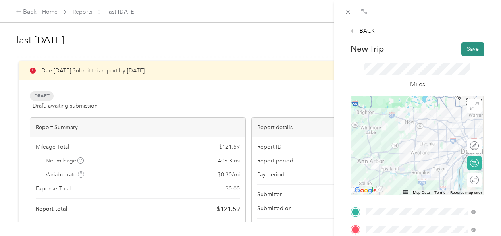
click at [464, 50] on button "Save" at bounding box center [472, 49] width 23 height 14
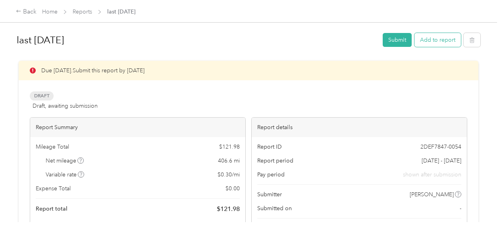
click at [417, 44] on button "Add to report" at bounding box center [437, 40] width 46 height 14
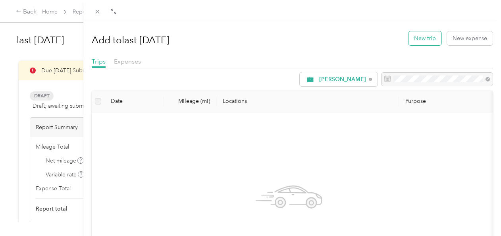
click at [429, 44] on button "New trip" at bounding box center [424, 38] width 33 height 14
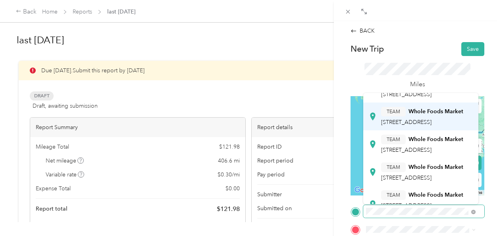
scroll to position [40, 0]
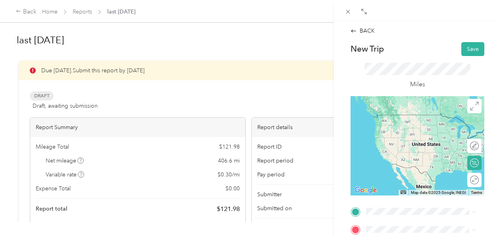
click at [436, 119] on div "TEAM Whole Foods Market [STREET_ADDRESS]" at bounding box center [420, 108] width 104 height 22
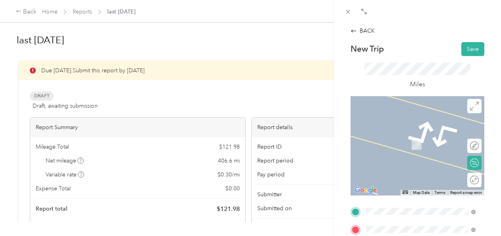
click at [416, 155] on span "[STREET_ADDRESS]" at bounding box center [406, 151] width 50 height 7
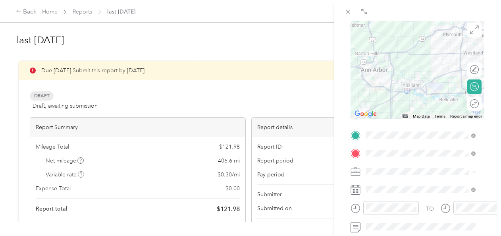
scroll to position [79, 0]
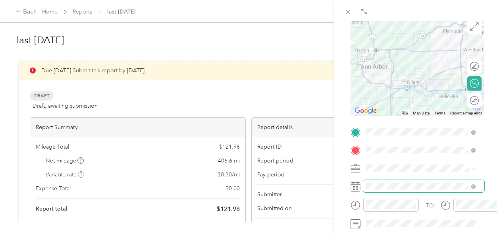
click at [391, 190] on span at bounding box center [423, 186] width 121 height 13
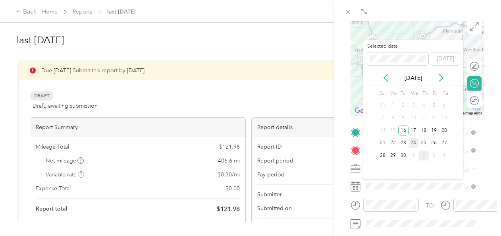
click at [416, 142] on div "24" at bounding box center [413, 143] width 10 height 10
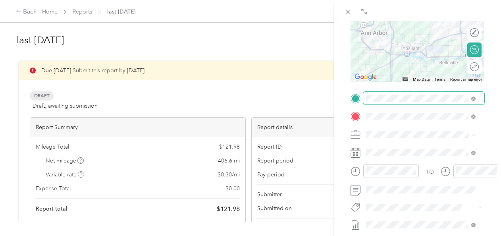
scroll to position [65, 0]
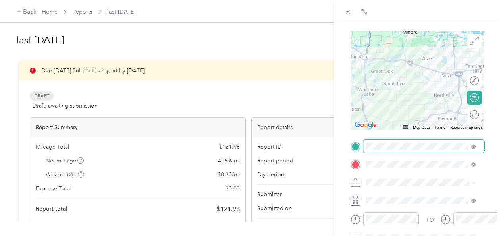
click at [417, 146] on div "New Trip Save This trip cannot be edited because it is either under review, app…" at bounding box center [417, 154] width 134 height 355
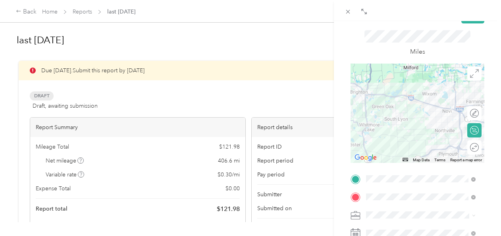
scroll to position [0, 0]
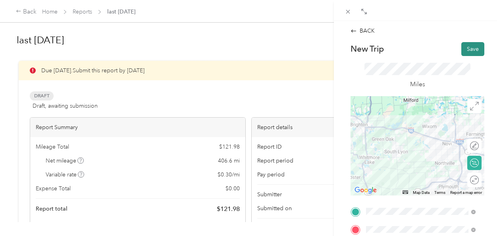
click at [464, 47] on button "Save" at bounding box center [472, 49] width 23 height 14
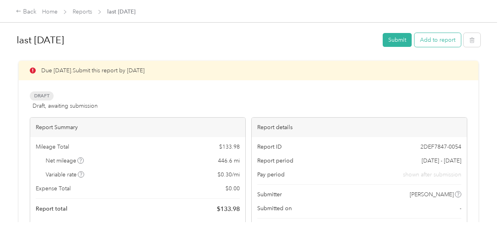
click at [429, 39] on button "Add to report" at bounding box center [437, 40] width 46 height 14
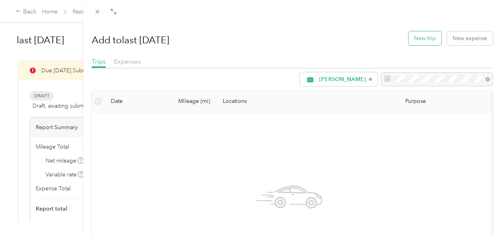
click at [413, 36] on button "New trip" at bounding box center [424, 38] width 33 height 14
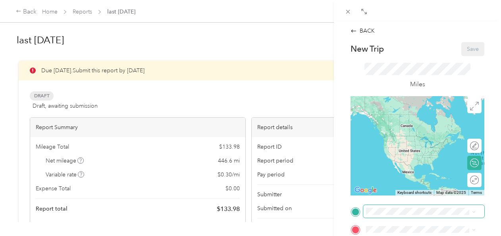
click at [392, 205] on span at bounding box center [423, 211] width 121 height 13
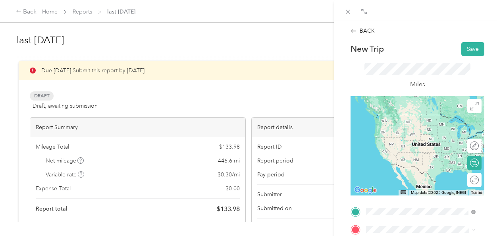
click at [416, 132] on span "[STREET_ADDRESS]" at bounding box center [406, 133] width 50 height 7
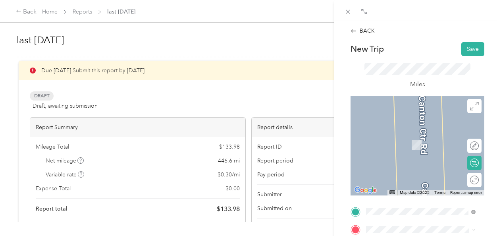
click at [406, 152] on div "Home [STREET_ADDRESS][PERSON_NAME]" at bounding box center [427, 144] width 92 height 25
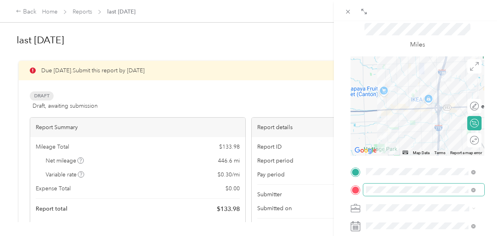
scroll to position [79, 0]
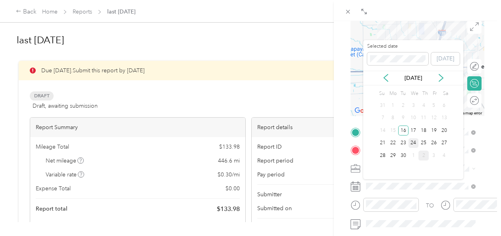
click at [413, 142] on div "24" at bounding box center [413, 143] width 10 height 10
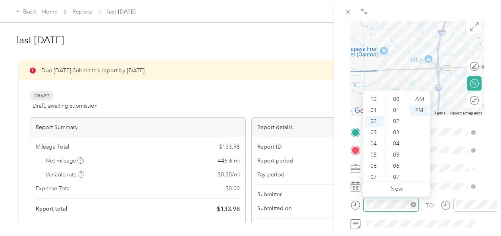
scroll to position [581, 0]
click at [371, 109] on div "03" at bounding box center [374, 110] width 19 height 11
click at [397, 113] on div "25" at bounding box center [396, 113] width 19 height 11
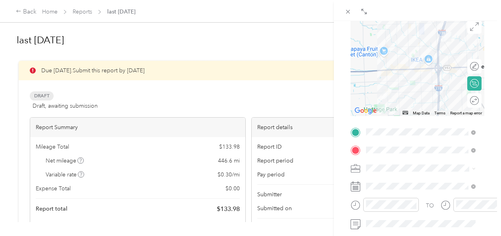
click at [445, 216] on div at bounding box center [474, 207] width 68 height 19
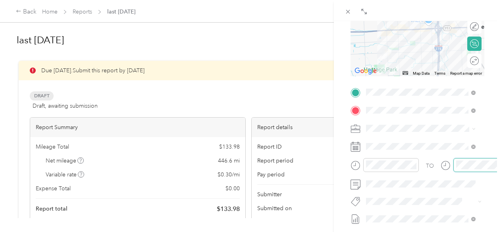
scroll to position [581, 0]
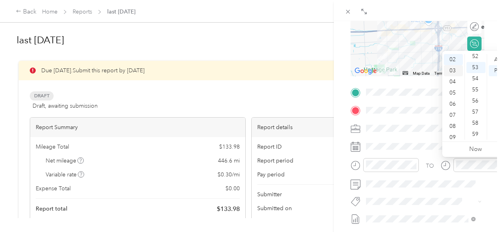
click at [451, 73] on div "03" at bounding box center [452, 70] width 19 height 11
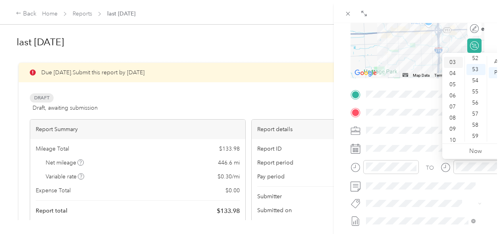
scroll to position [33, 0]
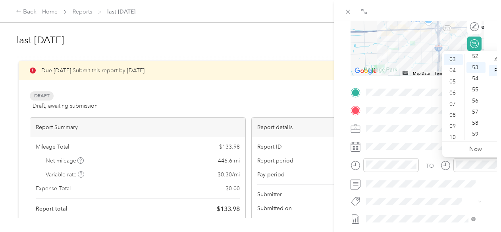
click at [443, 174] on div at bounding box center [474, 167] width 68 height 19
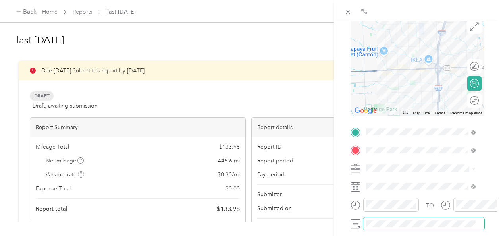
scroll to position [0, 0]
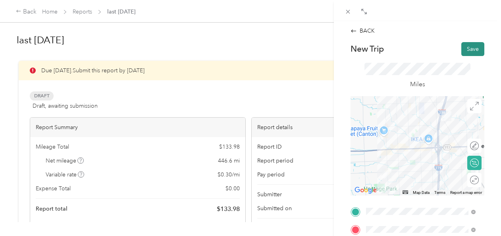
click at [466, 52] on button "Save" at bounding box center [472, 49] width 23 height 14
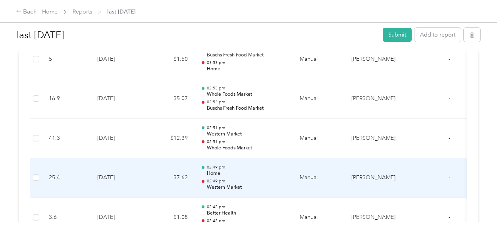
scroll to position [278, 0]
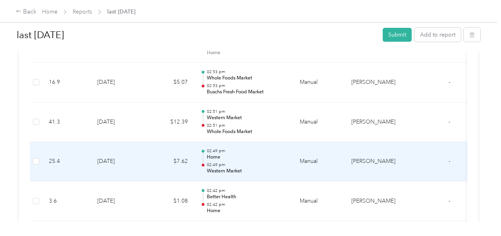
click at [232, 164] on p "02:49 pm" at bounding box center [247, 165] width 80 height 6
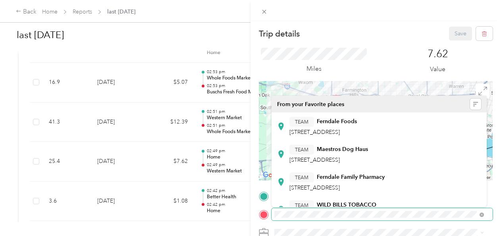
click at [242, 215] on div "Trip details Save This trip cannot be edited because it is either under review,…" at bounding box center [250, 118] width 501 height 236
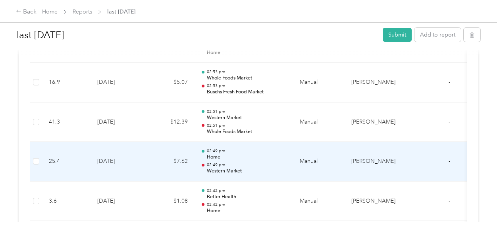
click at [249, 163] on p "02:49 pm" at bounding box center [247, 165] width 80 height 6
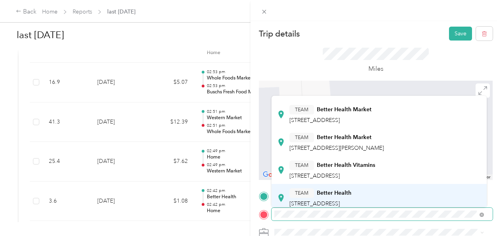
scroll to position [79, 0]
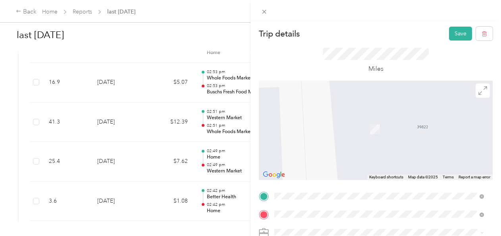
click at [324, 169] on li "TEAM Better Health [STREET_ADDRESS]" at bounding box center [378, 158] width 215 height 28
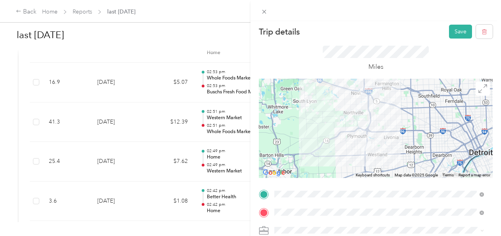
scroll to position [0, 0]
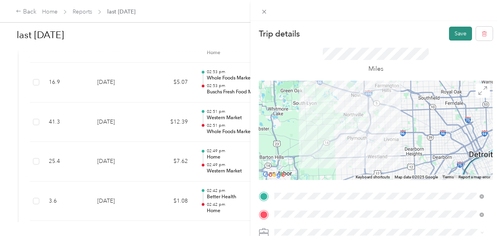
click at [457, 31] on button "Save" at bounding box center [460, 34] width 23 height 14
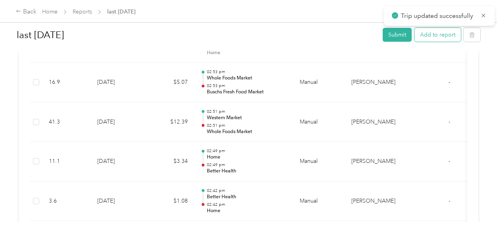
click at [432, 35] on button "Add to report" at bounding box center [437, 35] width 46 height 14
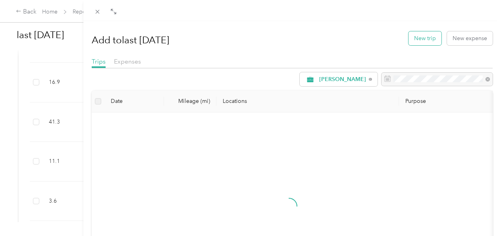
click at [431, 36] on button "New trip" at bounding box center [424, 38] width 33 height 14
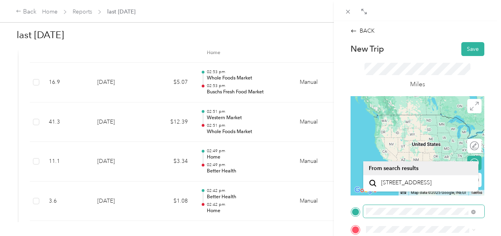
click at [347, 219] on form "New Trip Save This trip cannot be edited because it is either under review, app…" at bounding box center [417, 219] width 150 height 355
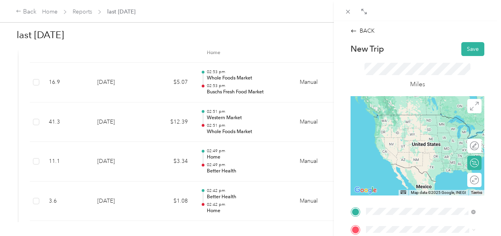
click at [425, 165] on span "[STREET_ADDRESS]" at bounding box center [406, 165] width 50 height 7
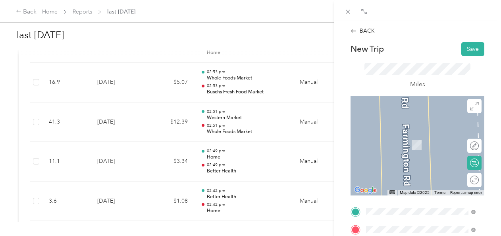
click at [432, 142] on div "TEAM Western Market [STREET_ADDRESS]" at bounding box center [415, 141] width 69 height 19
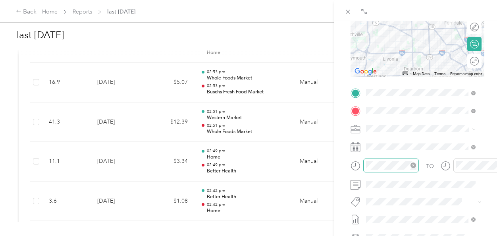
scroll to position [119, 0]
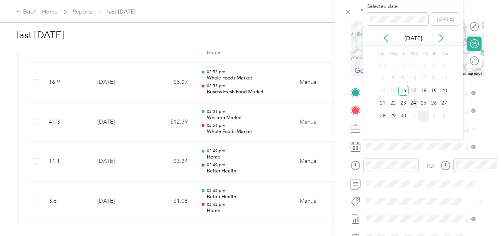
click at [413, 102] on div "24" at bounding box center [413, 103] width 10 height 10
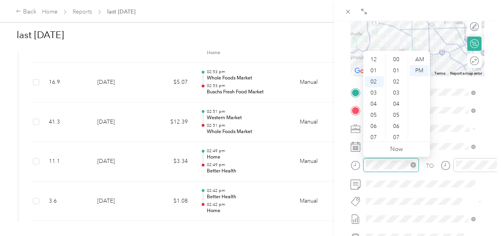
scroll to position [581, 0]
click at [392, 55] on div "52" at bounding box center [396, 56] width 19 height 11
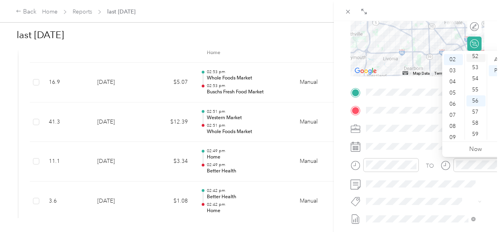
click at [475, 57] on div "52" at bounding box center [475, 56] width 19 height 11
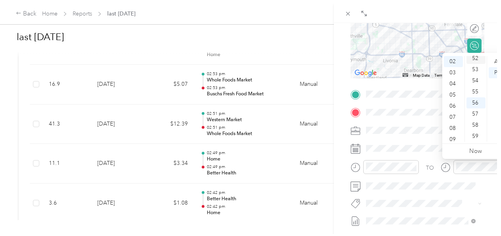
scroll to position [578, 0]
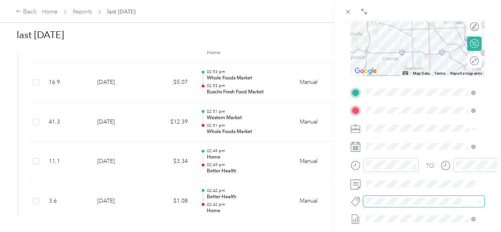
click at [436, 197] on span at bounding box center [416, 201] width 107 height 8
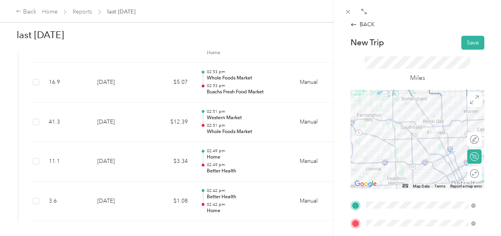
scroll to position [0, 0]
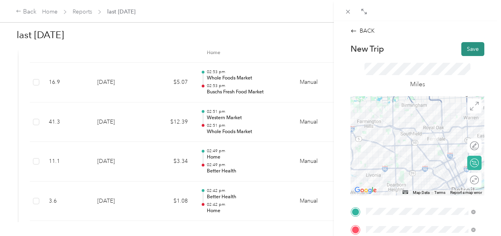
click at [464, 46] on button "Save" at bounding box center [472, 49] width 23 height 14
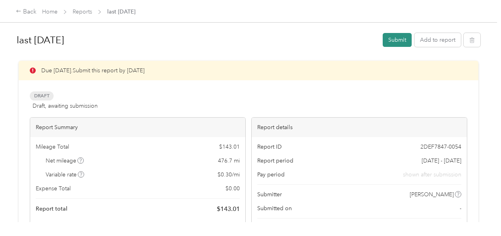
click at [389, 43] on button "Submit" at bounding box center [396, 40] width 29 height 14
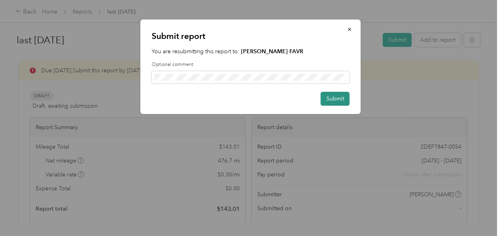
click at [336, 99] on button "Submit" at bounding box center [334, 99] width 29 height 14
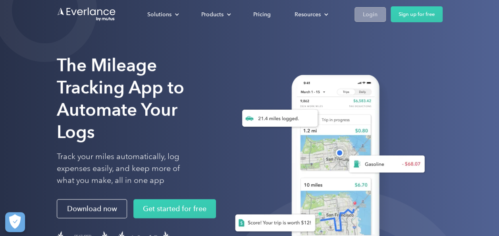
click at [374, 12] on div "Login" at bounding box center [370, 15] width 15 height 10
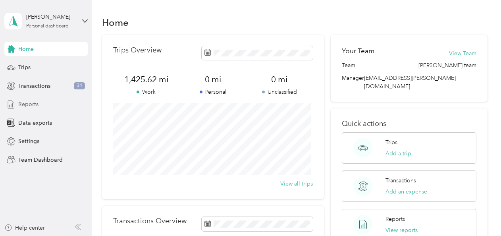
click at [35, 105] on span "Reports" at bounding box center [28, 104] width 20 height 8
